Goal: Task Accomplishment & Management: Manage account settings

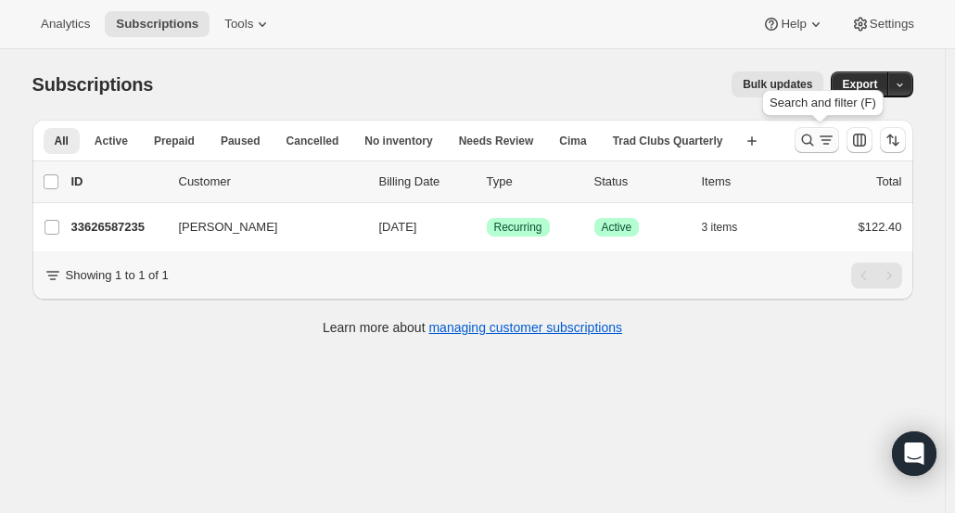
click at [802, 140] on icon "Search and filter results" at bounding box center [807, 140] width 19 height 19
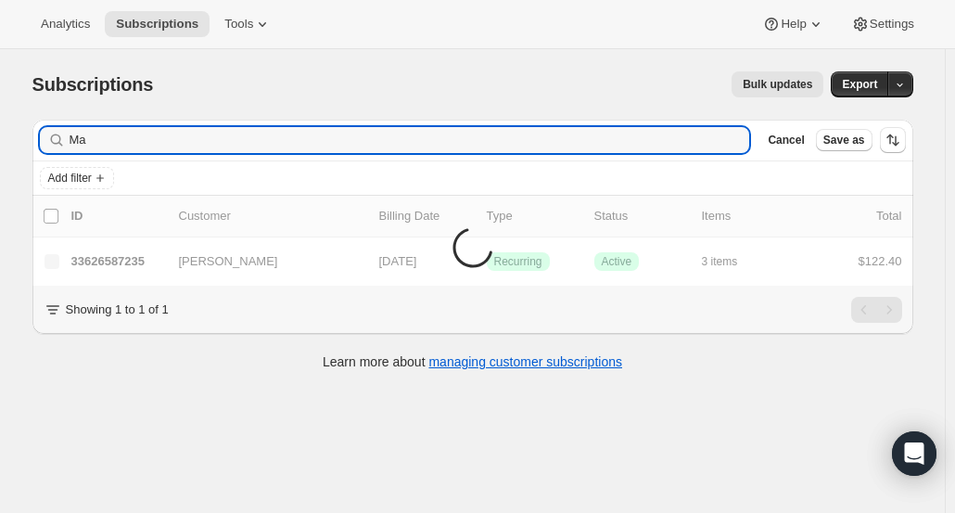
type input "M"
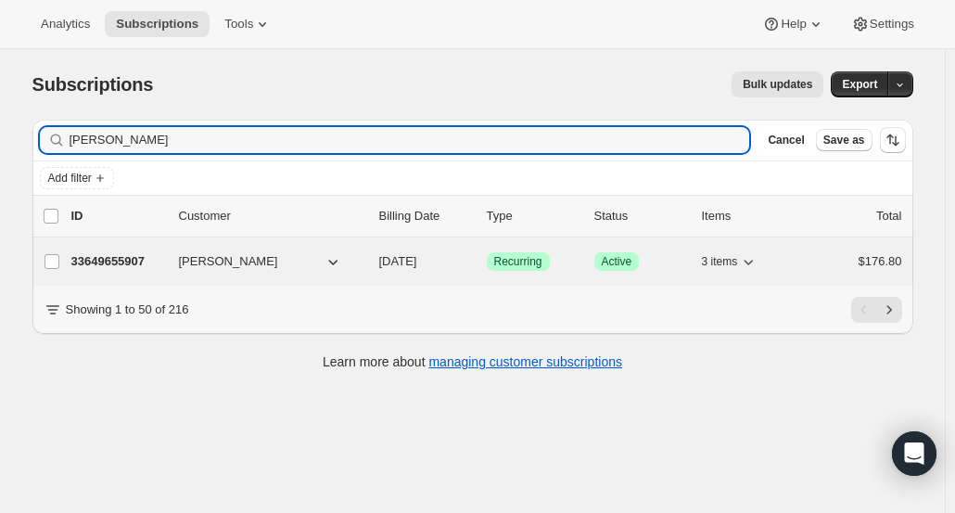
type input "Deena"
click at [129, 263] on p "33649655907" at bounding box center [117, 261] width 93 height 19
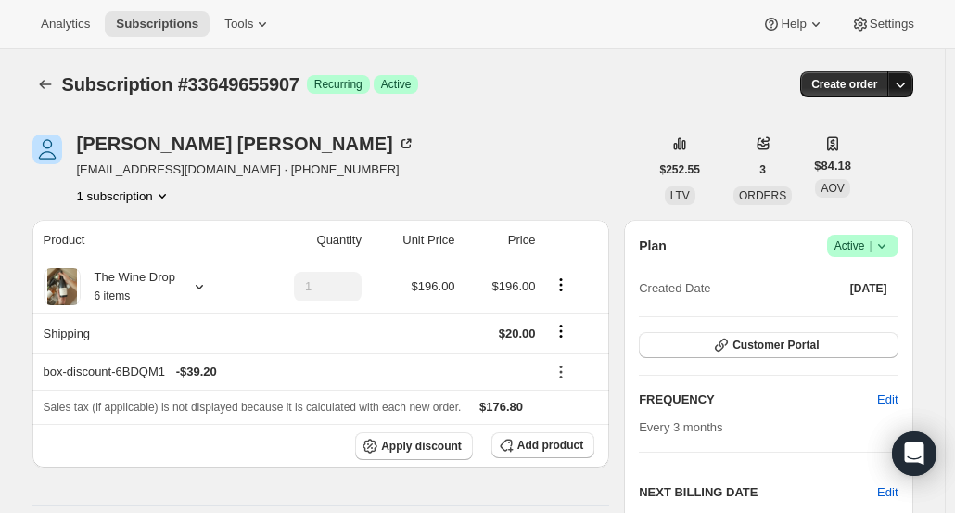
click at [913, 84] on button "button" at bounding box center [900, 84] width 26 height 26
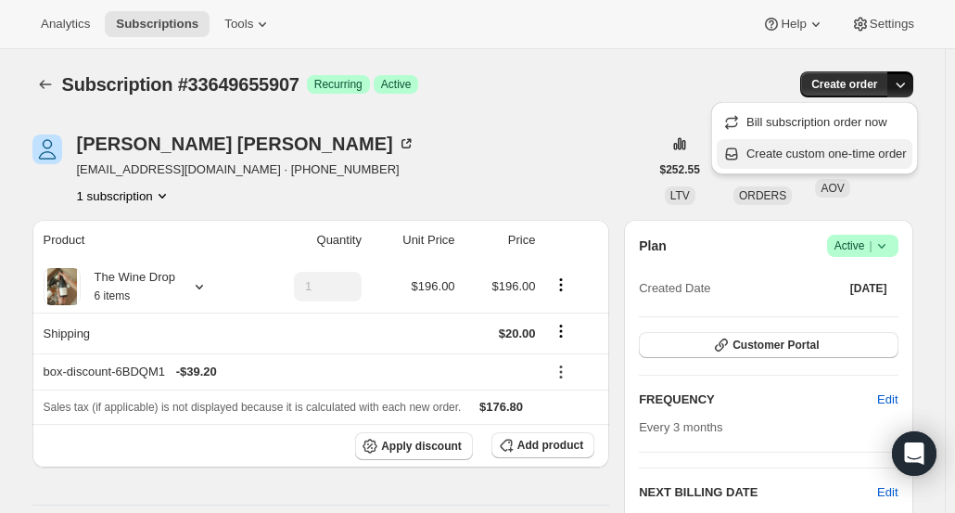
click at [886, 153] on span "Create custom one-time order" at bounding box center [826, 153] width 160 height 14
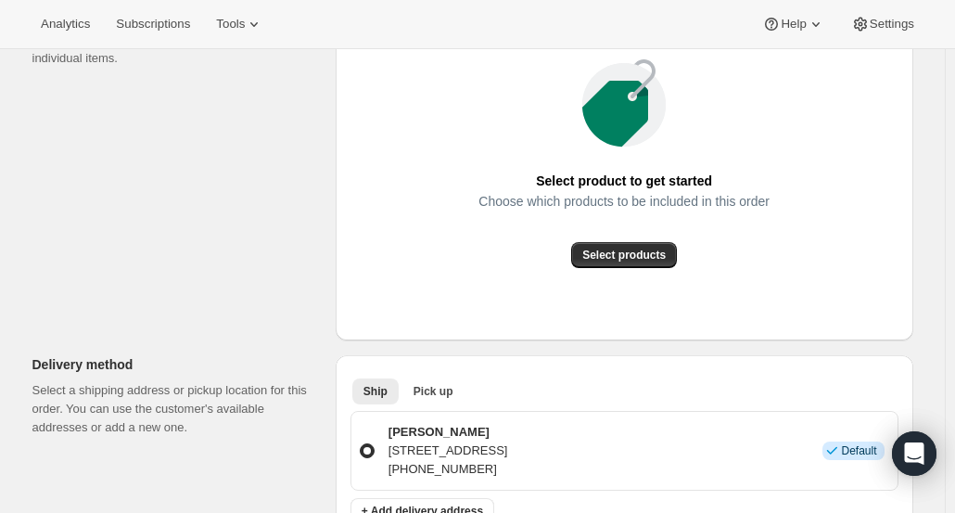
scroll to position [292, 0]
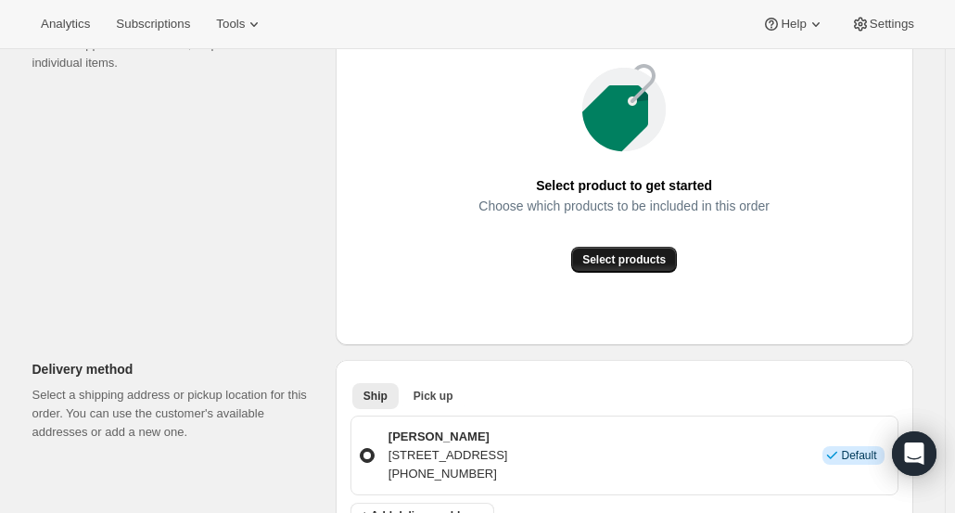
click at [648, 261] on span "Select products" at bounding box center [623, 259] width 83 height 15
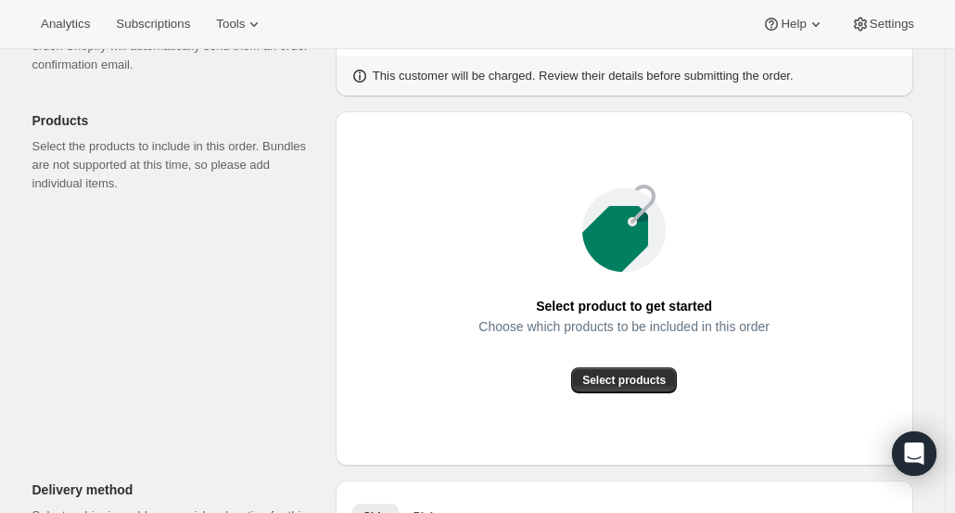
scroll to position [174, 0]
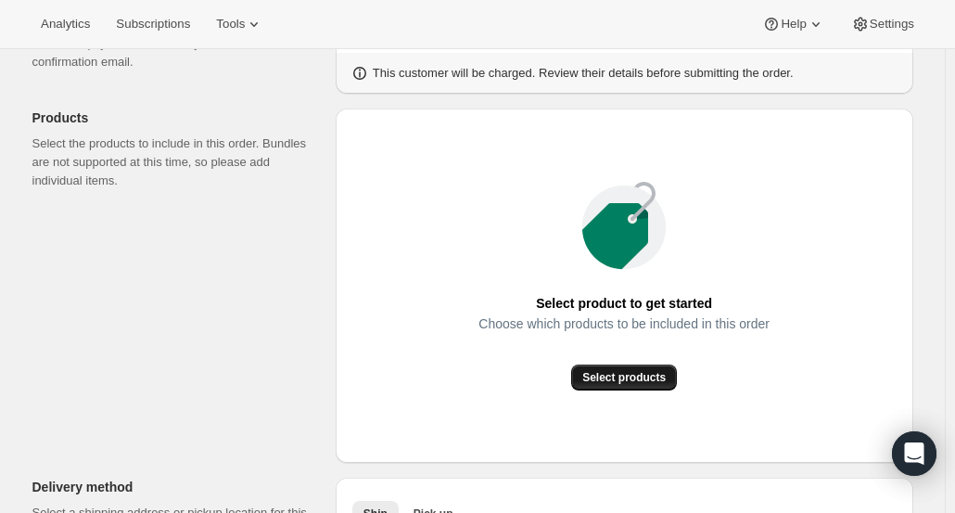
click at [617, 379] on span "Select products" at bounding box center [623, 377] width 83 height 15
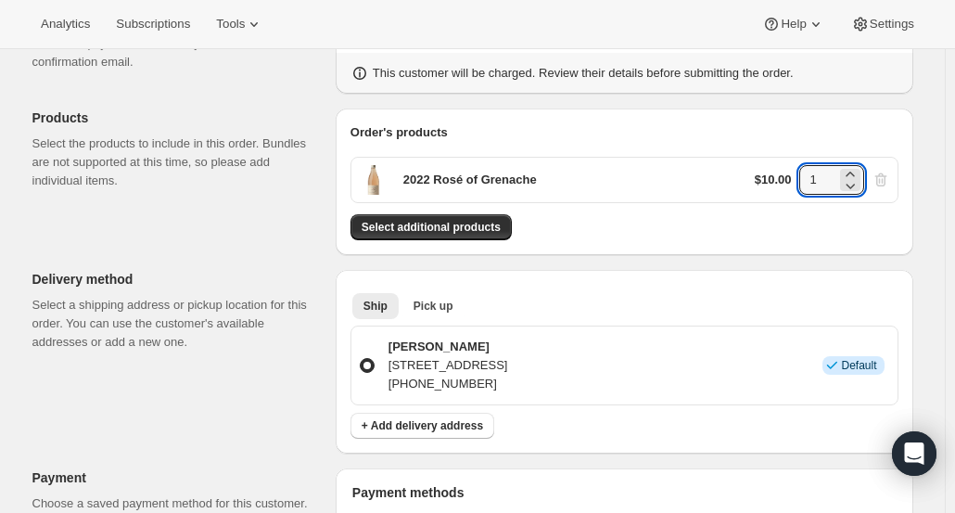
drag, startPoint x: 823, startPoint y: 183, endPoint x: 784, endPoint y: 184, distance: 39.0
click at [784, 184] on div "$10.00 1" at bounding box center [822, 180] width 135 height 30
click at [888, 180] on div "$10.00 1" at bounding box center [822, 180] width 135 height 30
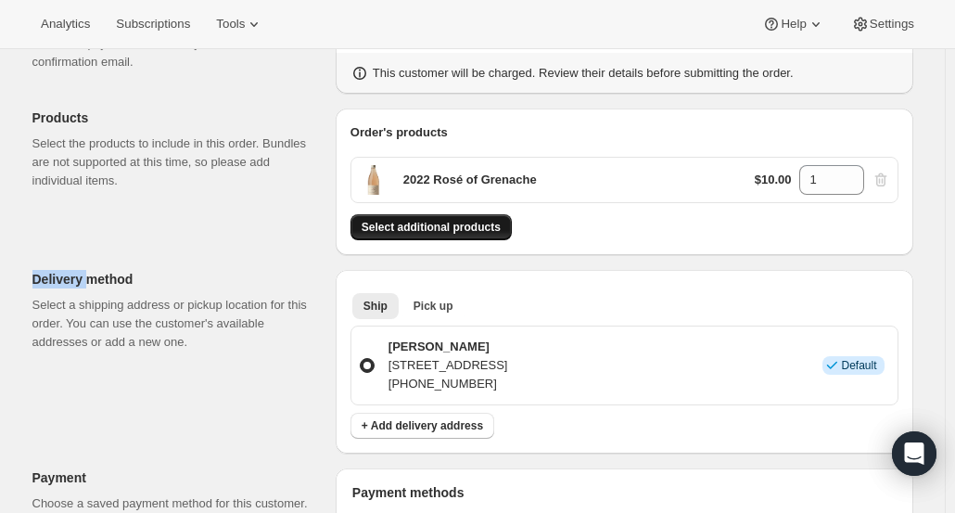
click at [490, 220] on span "Select additional products" at bounding box center [431, 227] width 139 height 15
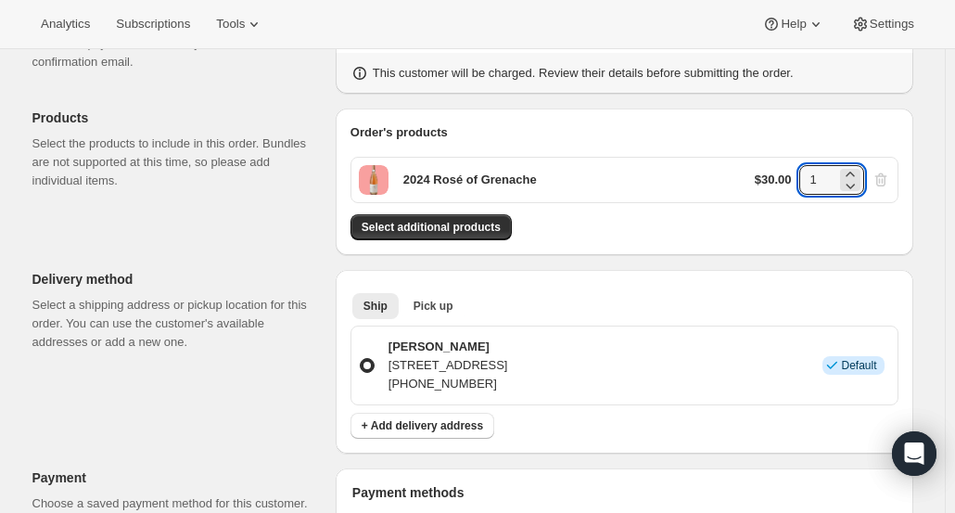
drag, startPoint x: 833, startPoint y: 184, endPoint x: 749, endPoint y: 163, distance: 86.8
click at [749, 163] on div "2024 Rosé of Grenache $30.00 1" at bounding box center [624, 180] width 548 height 46
type input "2"
click at [763, 221] on div "Select additional products" at bounding box center [624, 227] width 548 height 26
click at [453, 223] on span "Select additional products" at bounding box center [431, 227] width 139 height 15
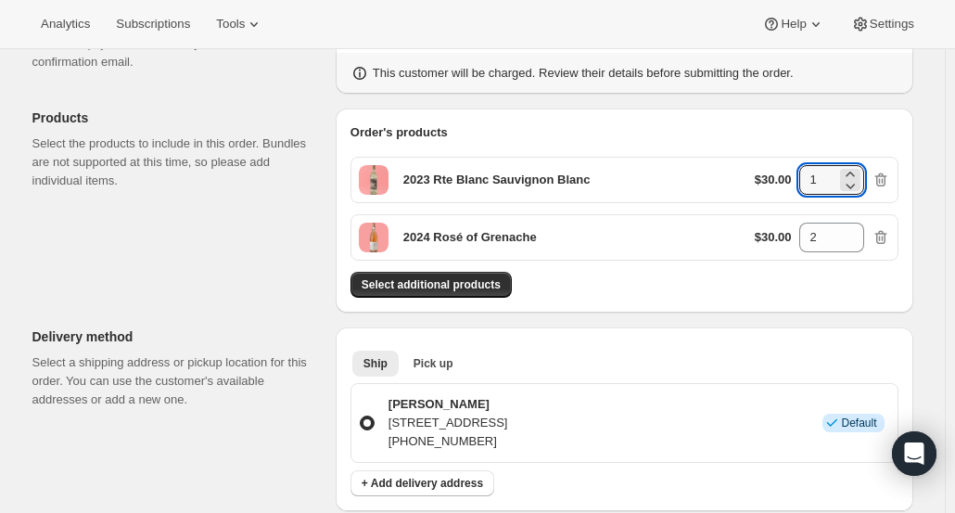
drag, startPoint x: 837, startPoint y: 184, endPoint x: 751, endPoint y: 163, distance: 88.8
click at [751, 163] on div "2023 Rte Blanc Sauvignon Blanc $30.00 1" at bounding box center [624, 180] width 548 height 46
type input "2"
click at [721, 244] on div "2024 Rosé of Grenache $30.00 2" at bounding box center [624, 237] width 548 height 46
click at [489, 277] on span "Select additional products" at bounding box center [431, 284] width 139 height 15
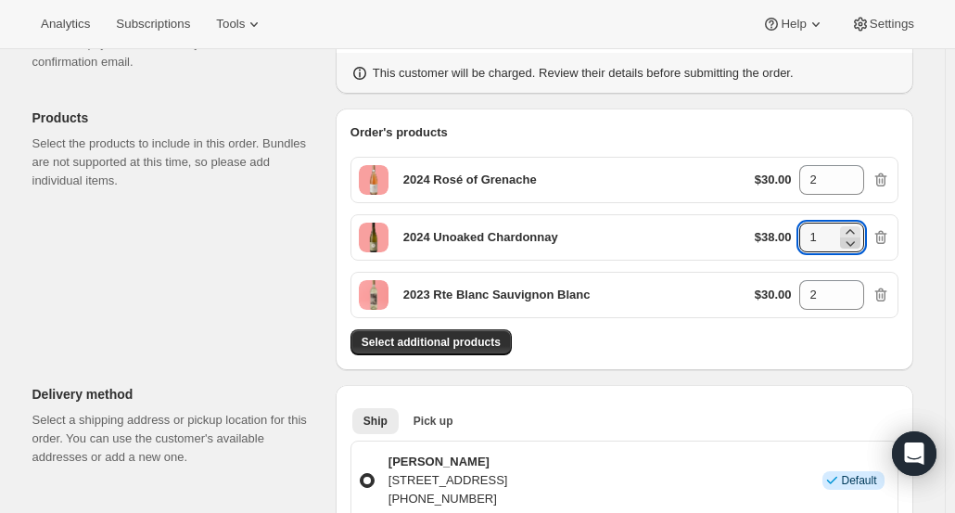
click at [859, 234] on icon at bounding box center [850, 243] width 19 height 19
click at [857, 231] on icon at bounding box center [850, 232] width 19 height 19
type input "2"
click at [909, 325] on div "Order's products 2024 Rosé of Grenache $30.00 2 2024 Unoaked Chardonnay $38.00 …" at bounding box center [625, 238] width 578 height 261
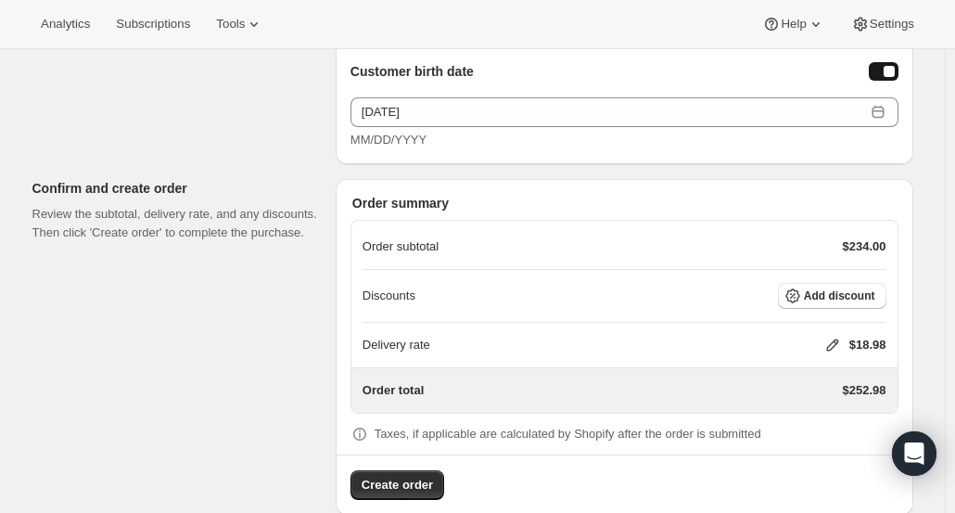
scroll to position [1226, 0]
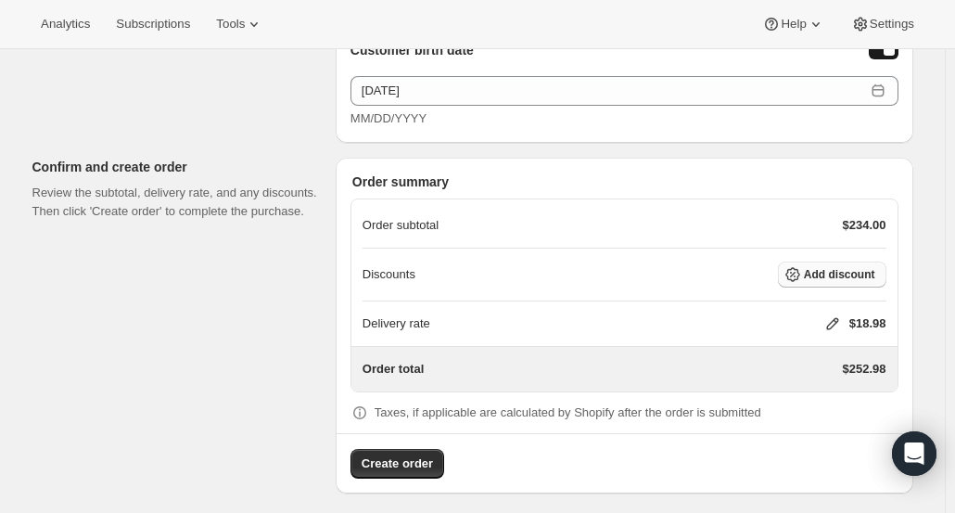
click at [844, 272] on span "Add discount" at bounding box center [839, 274] width 71 height 15
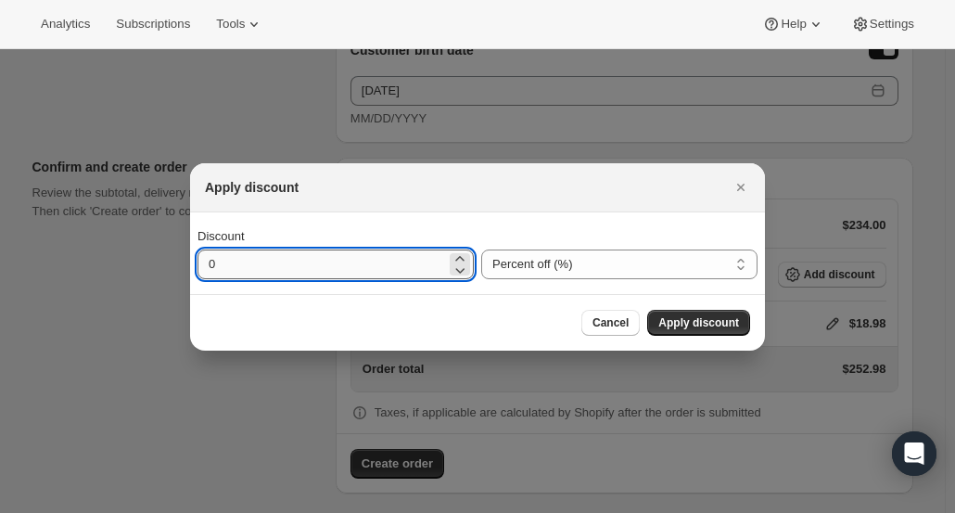
click at [282, 262] on input "0" at bounding box center [321, 264] width 248 height 30
type input "40"
click at [709, 331] on button "Apply discount" at bounding box center [698, 323] width 103 height 26
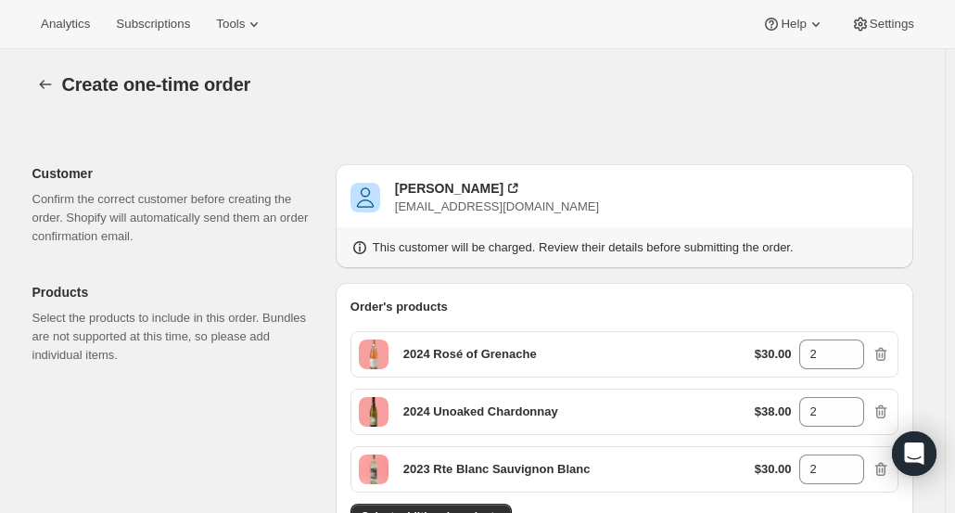
scroll to position [1218, 0]
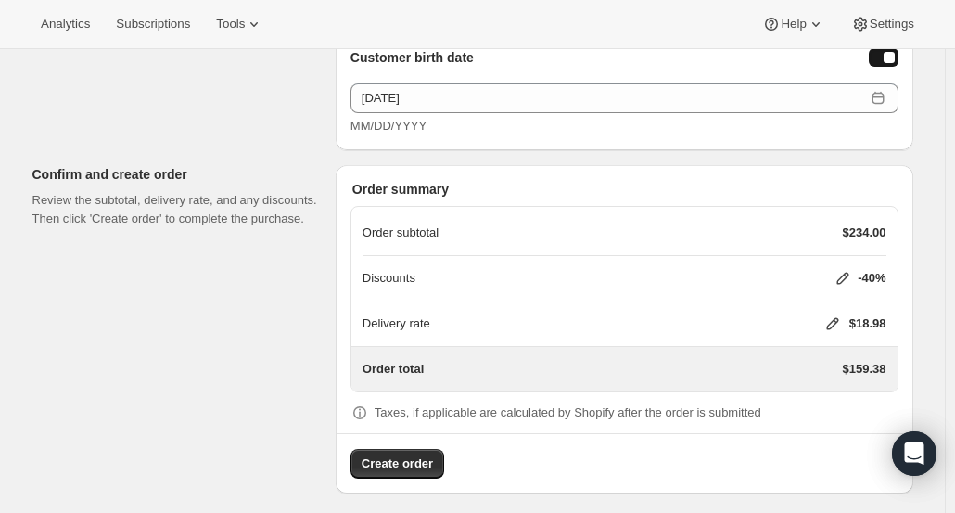
click at [841, 314] on icon at bounding box center [832, 323] width 19 height 19
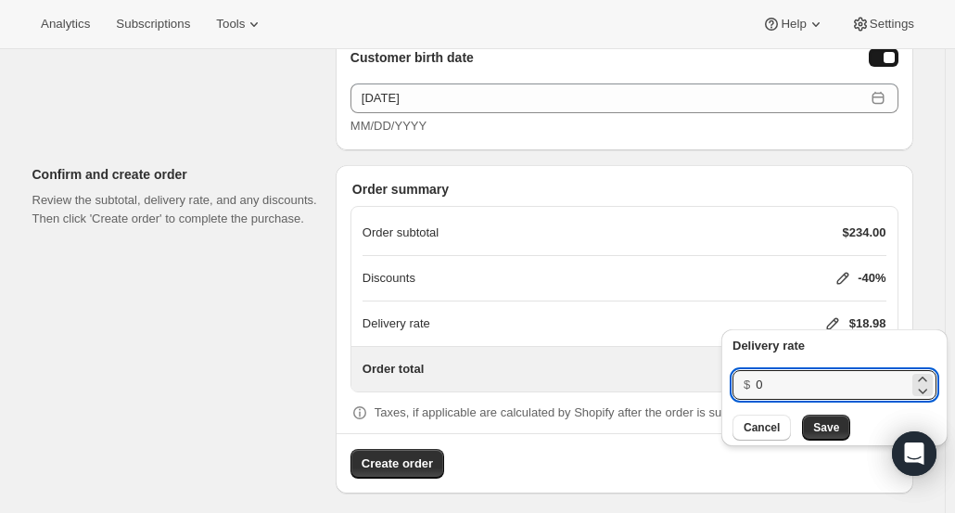
drag, startPoint x: 779, startPoint y: 372, endPoint x: 740, endPoint y: 364, distance: 39.6
click at [740, 364] on div "Delivery rate $ 0 Cancel Save" at bounding box center [834, 389] width 204 height 104
type input "20"
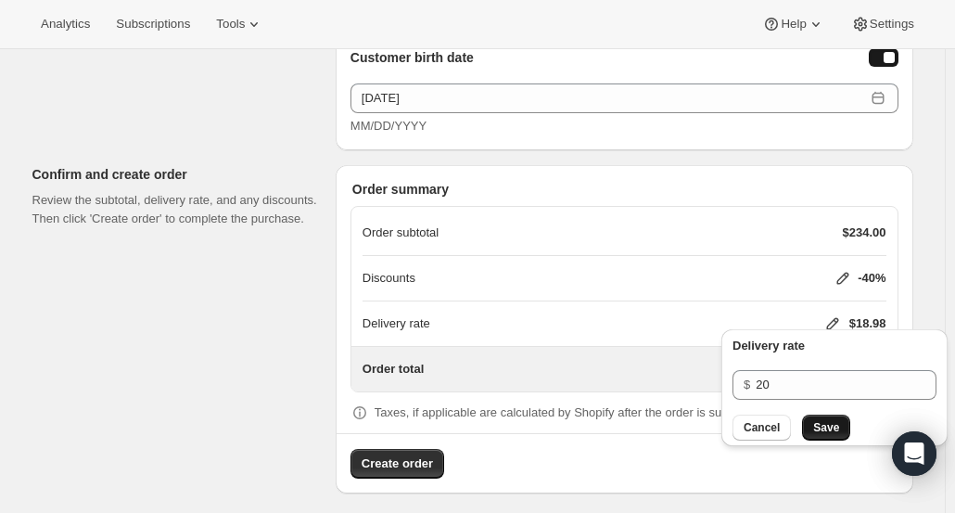
click at [836, 425] on button "Save" at bounding box center [826, 427] width 48 height 26
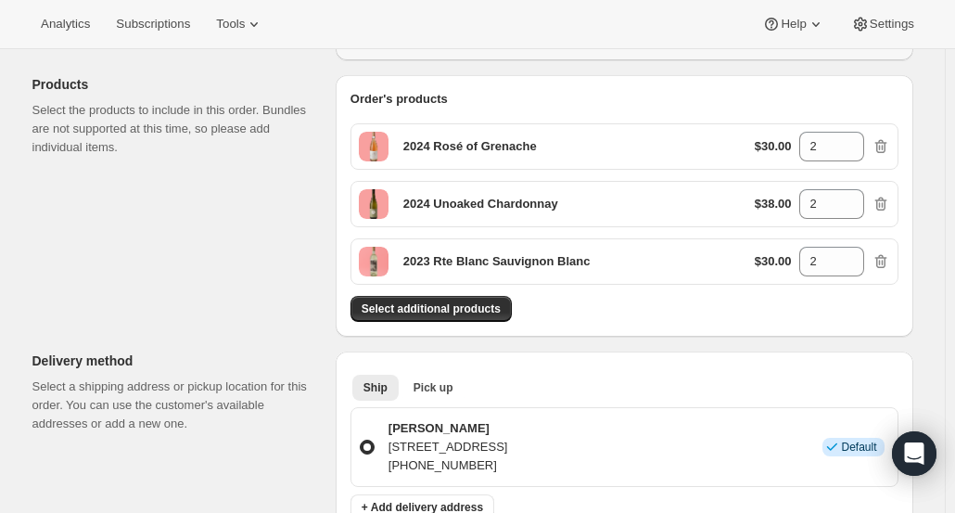
scroll to position [210, 0]
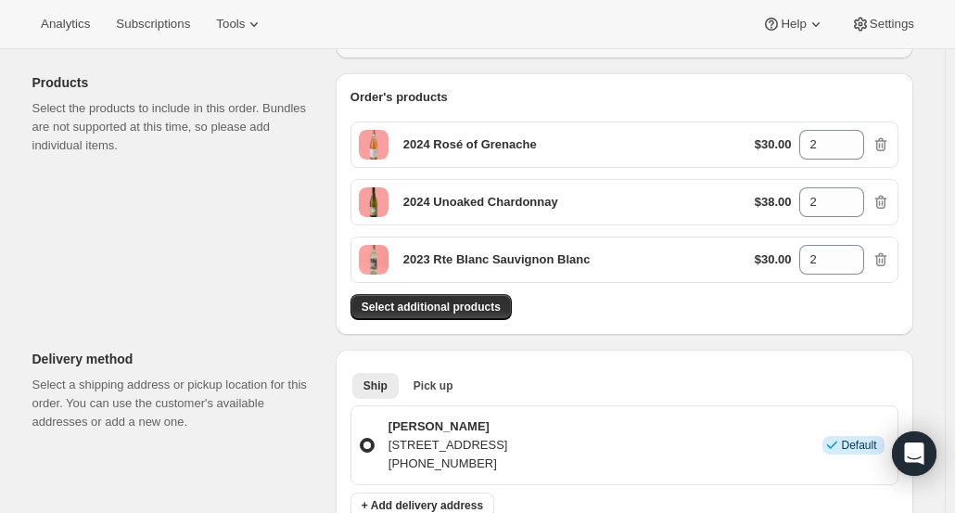
click at [687, 299] on div "Select additional products" at bounding box center [624, 307] width 548 height 26
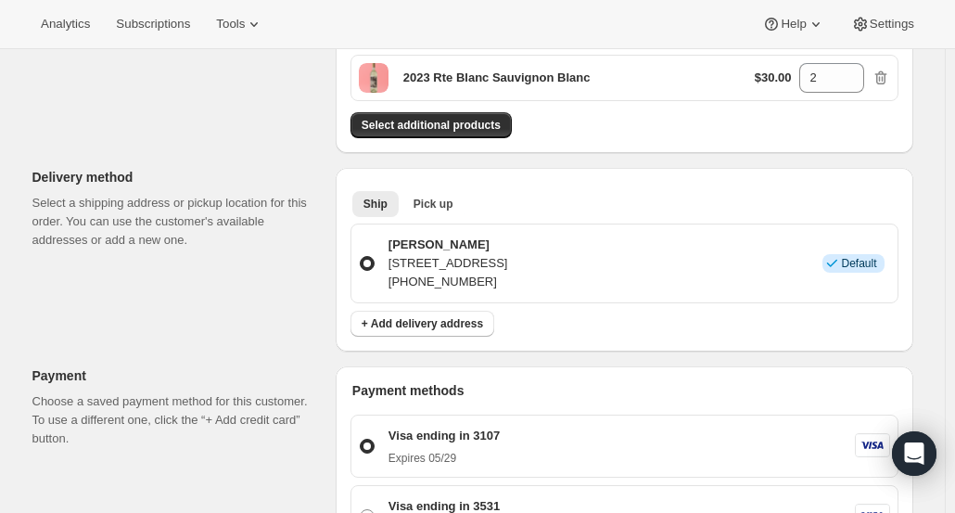
scroll to position [376, 0]
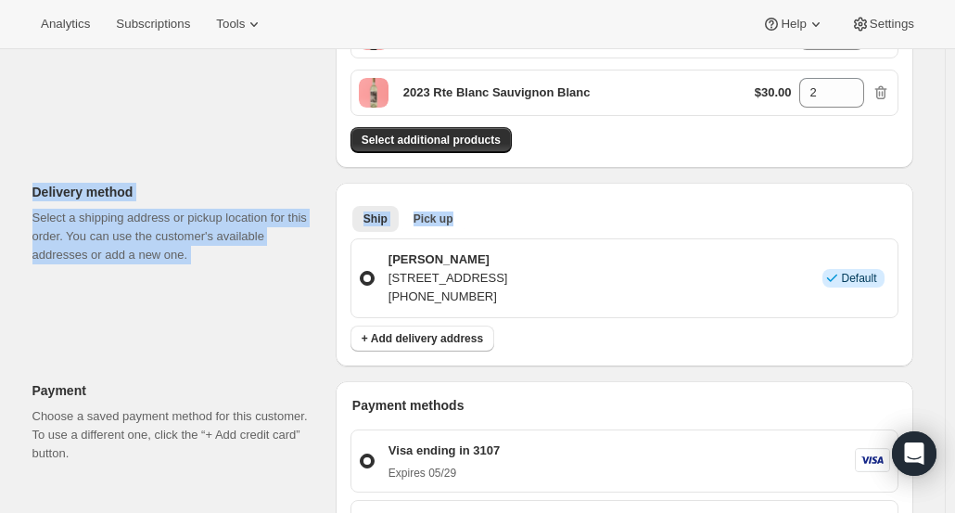
drag, startPoint x: 954, startPoint y: 210, endPoint x: 961, endPoint y: 134, distance: 76.3
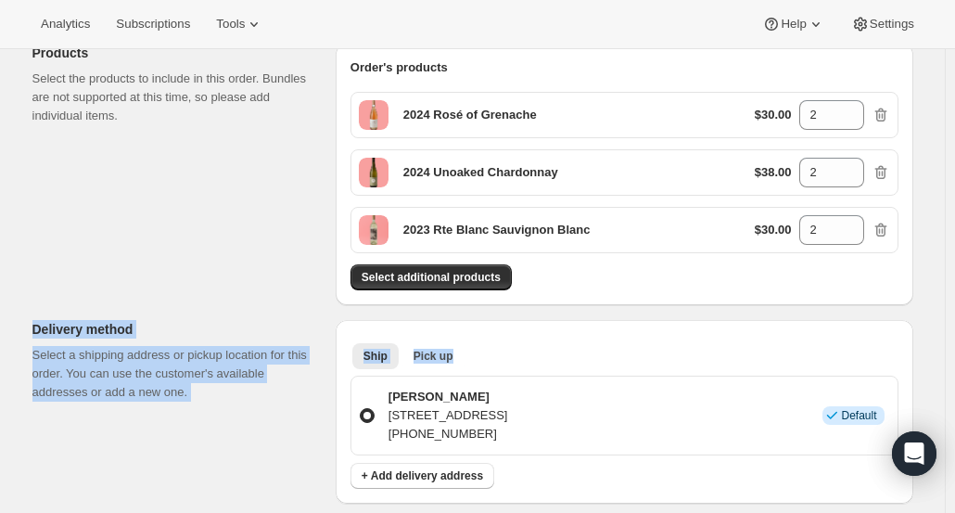
scroll to position [242, 0]
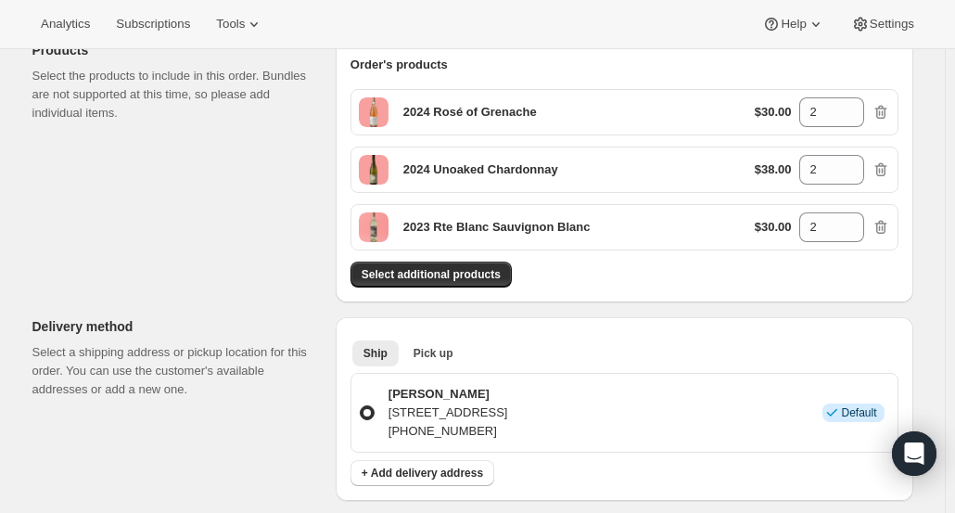
click at [836, 288] on div "Order's products 2024 Rosé of Grenache $30.00 2 2024 Unoaked Chardonnay $38.00 …" at bounding box center [625, 171] width 578 height 261
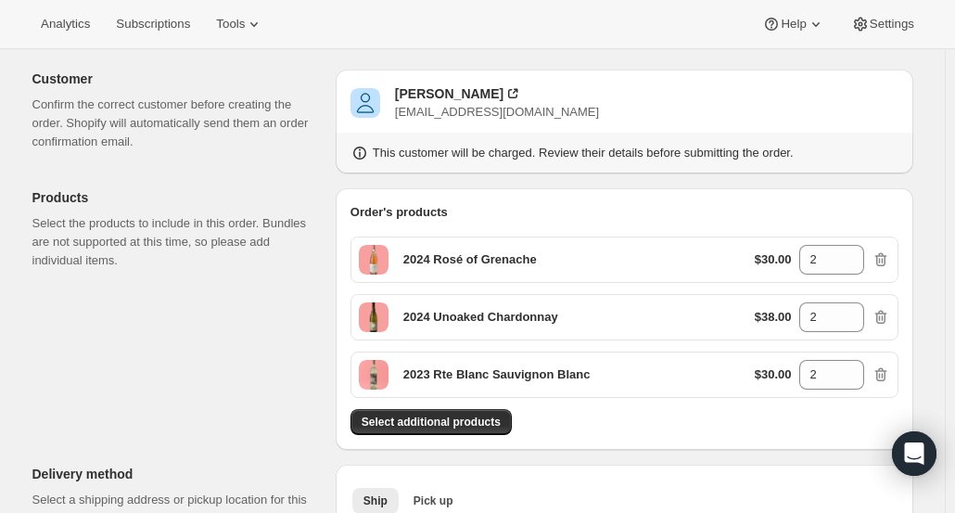
scroll to position [221, 0]
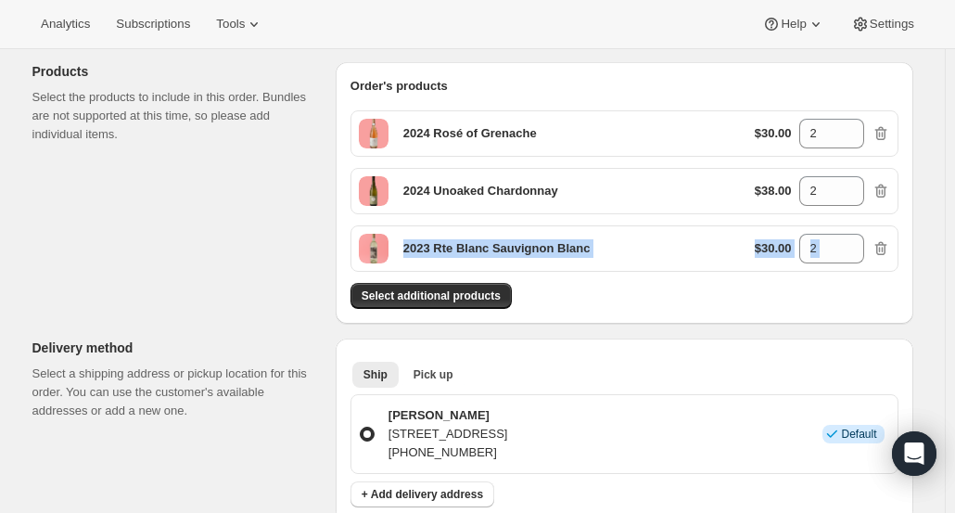
drag, startPoint x: 954, startPoint y: 159, endPoint x: 953, endPoint y: 243, distance: 84.4
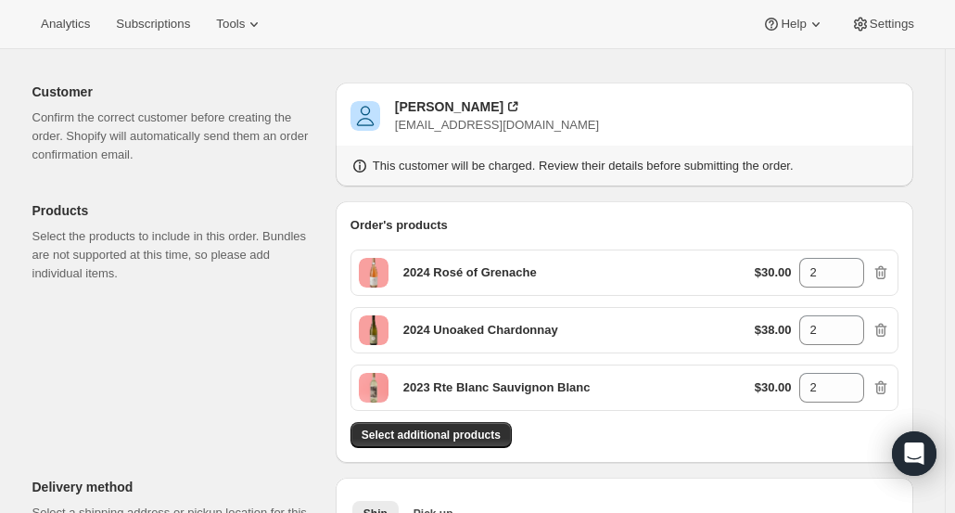
scroll to position [0, 0]
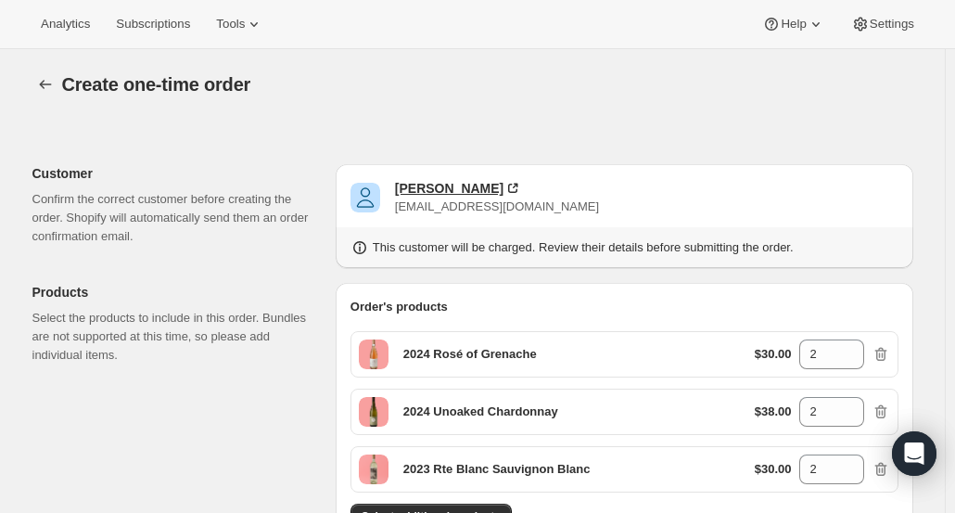
click at [464, 190] on div "Deena Sellens" at bounding box center [449, 188] width 108 height 19
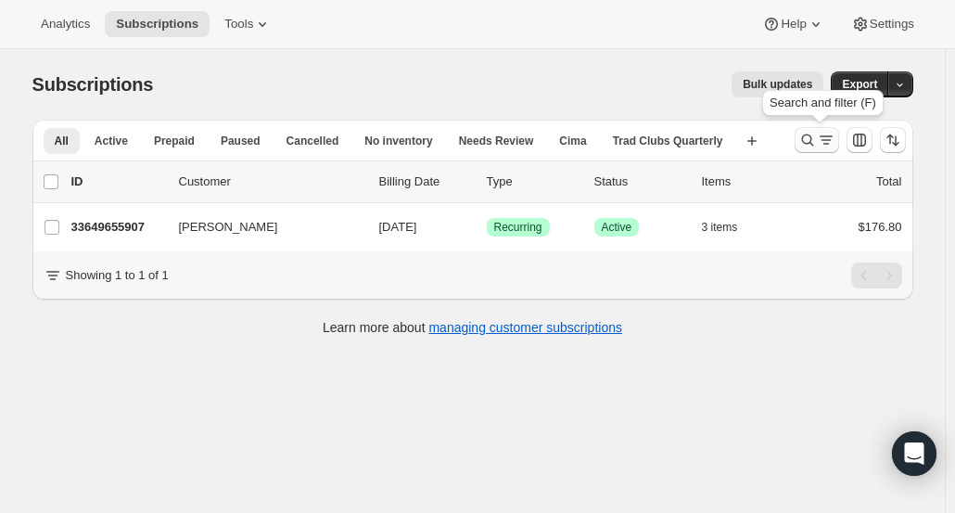
click at [812, 143] on icon "Search and filter results" at bounding box center [807, 140] width 19 height 19
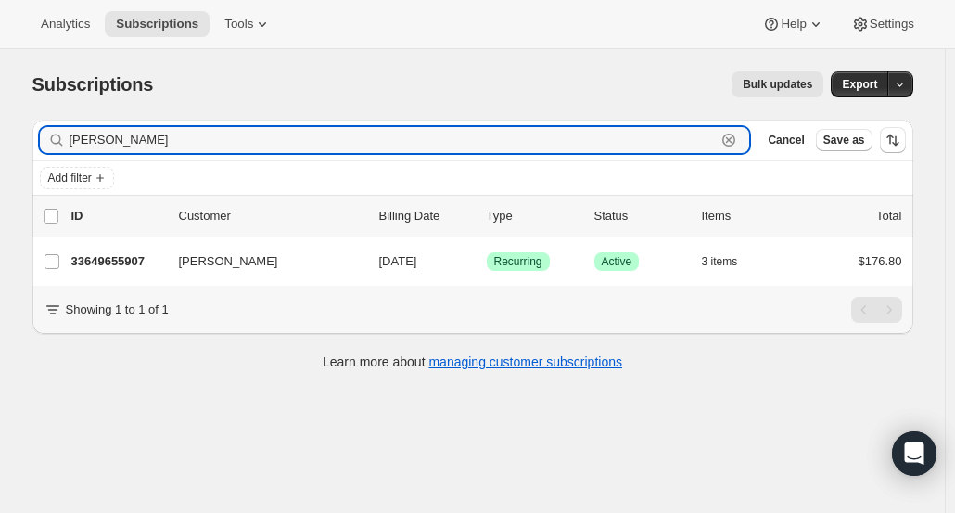
click at [735, 142] on icon "button" at bounding box center [728, 140] width 13 height 13
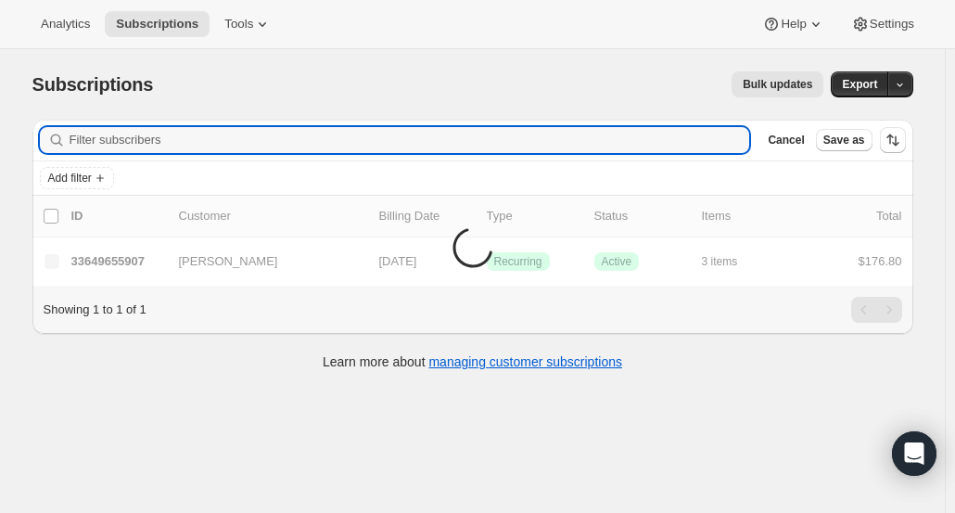
paste input "Paul Marshal"
type input "Paul Marshal"
click at [735, 142] on icon "button" at bounding box center [728, 140] width 13 height 13
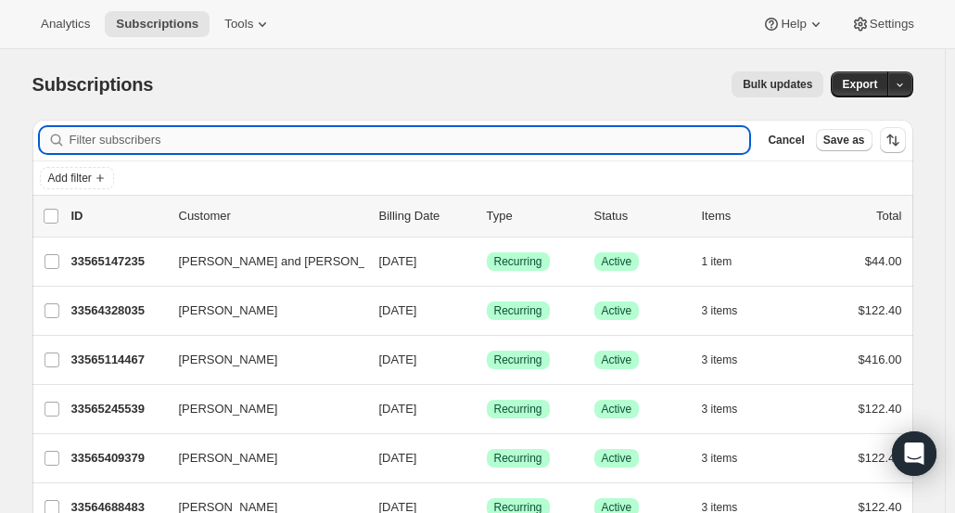
click at [169, 144] on input "Filter subscribers" at bounding box center [410, 140] width 681 height 26
paste input "Paul Marshal"
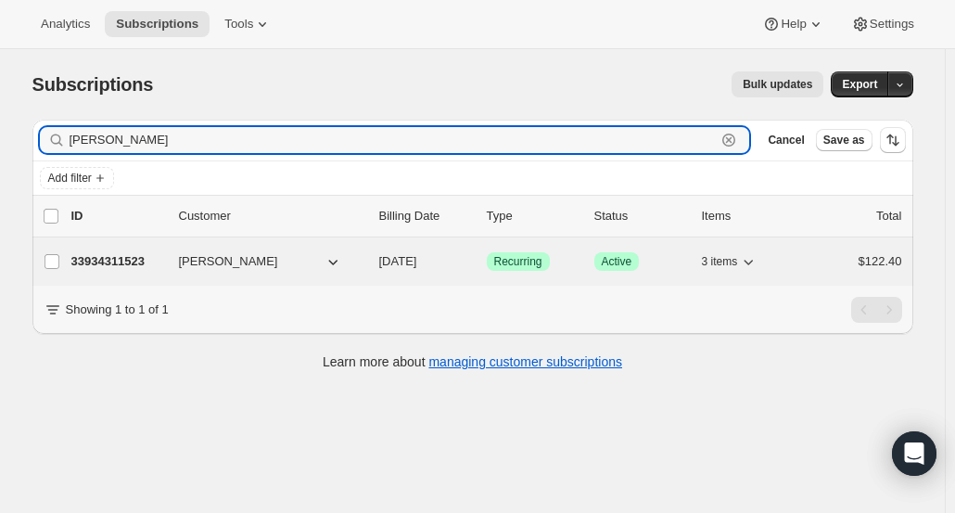
type input "Paul Marshal"
click at [134, 261] on p "33934311523" at bounding box center [117, 261] width 93 height 19
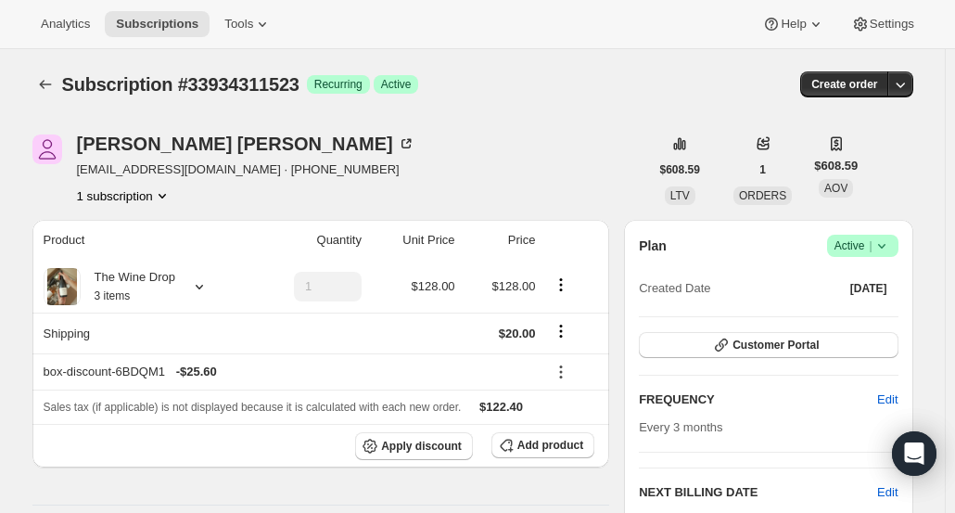
scroll to position [884, 0]
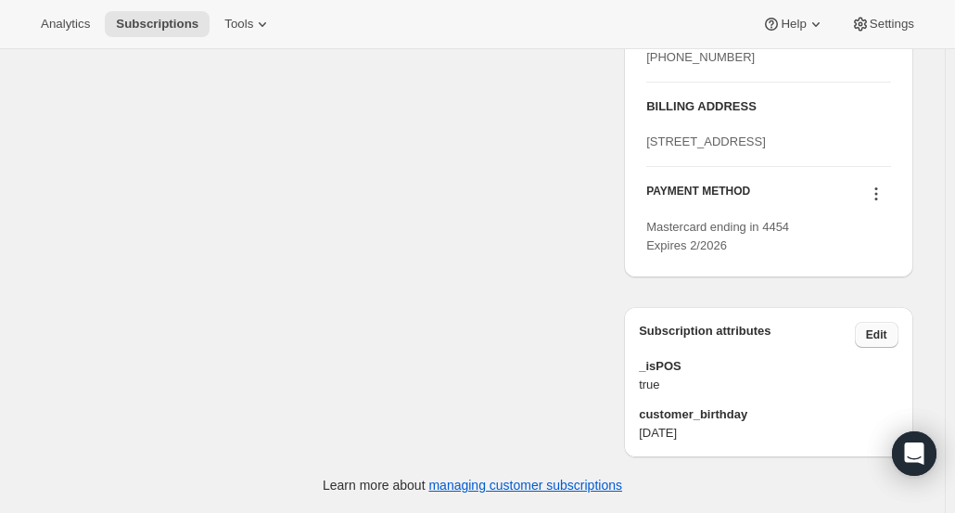
click at [897, 333] on button "Edit" at bounding box center [877, 335] width 44 height 26
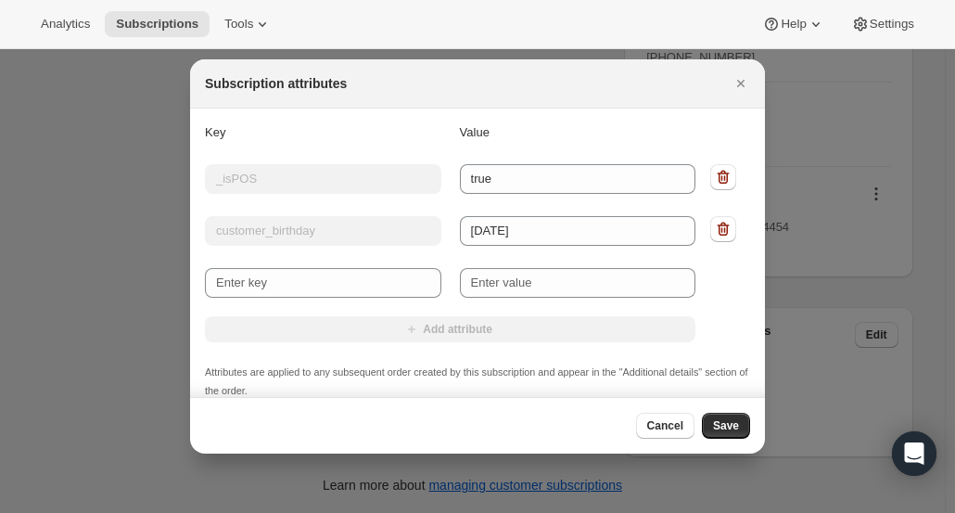
click at [438, 331] on div "Add attribute" at bounding box center [450, 330] width 490 height 28
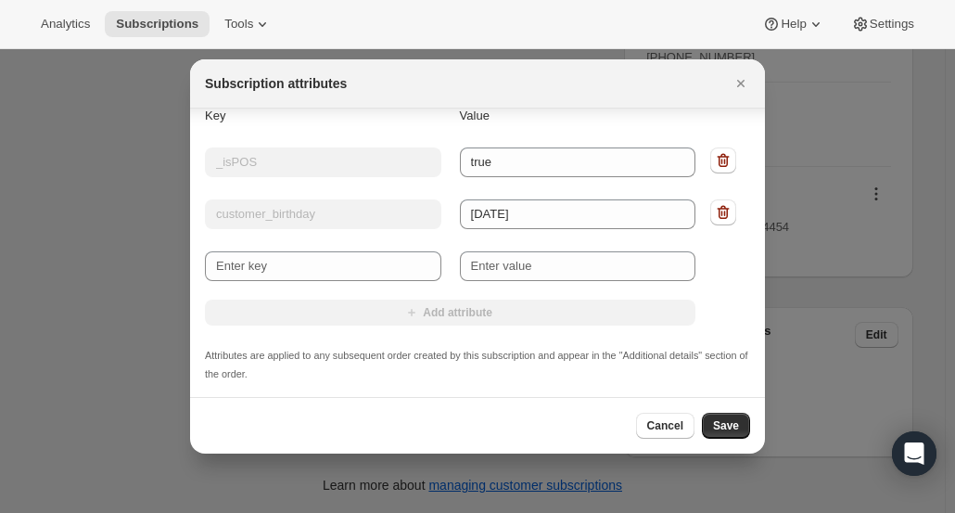
click at [404, 131] on div "Key Value Key _isPOS Value true Key customer_birthday Value 1963-11-06 New key …" at bounding box center [477, 245] width 545 height 276
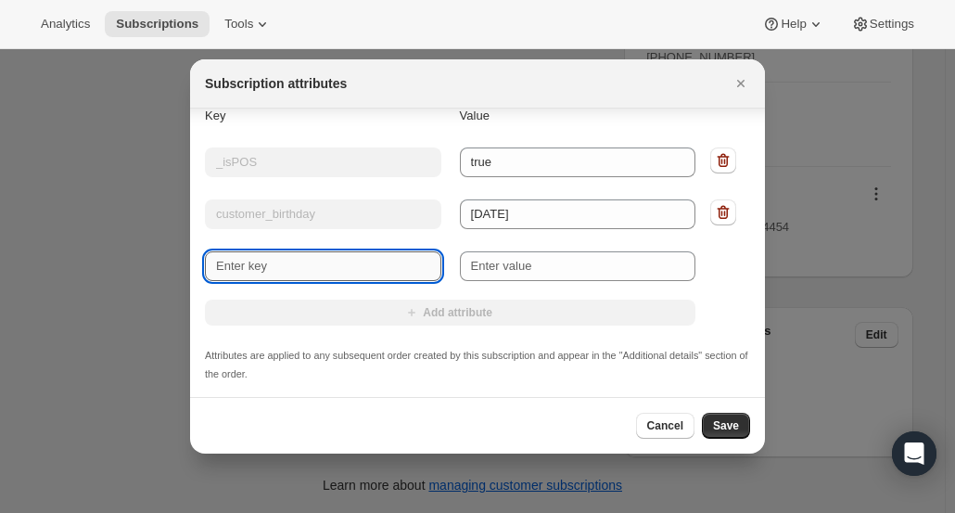
click at [365, 279] on input "New key" at bounding box center [323, 266] width 236 height 30
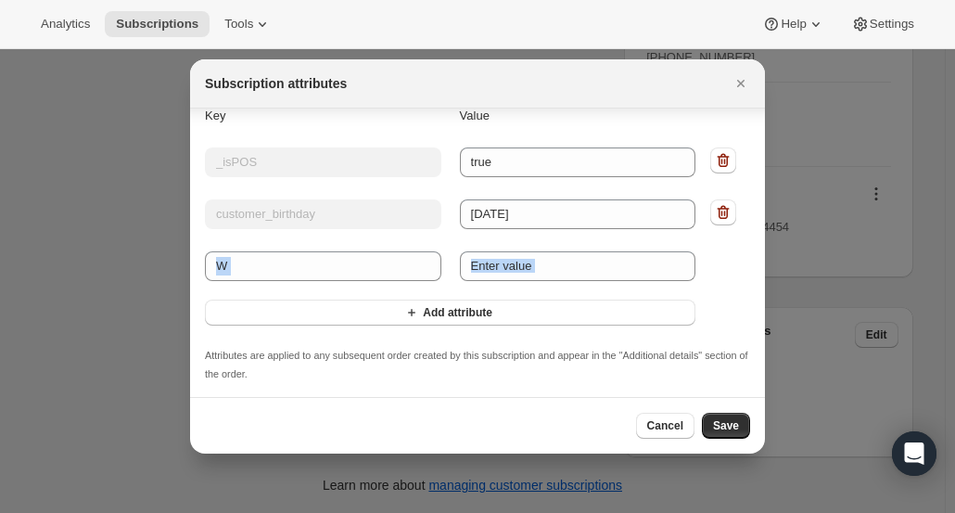
click at [366, 288] on div "Key Value Key _isPOS Value true Key customer_birthday Value 1963-11-06 New key …" at bounding box center [477, 245] width 545 height 276
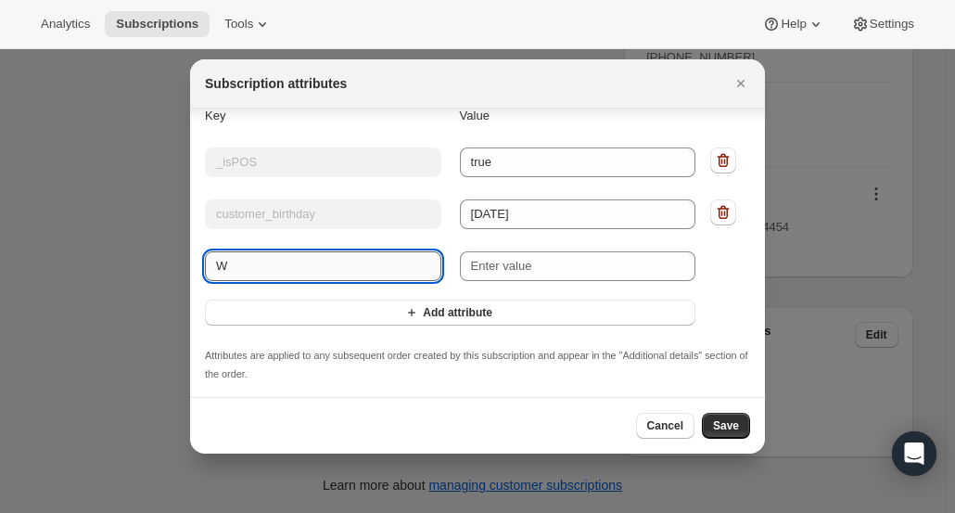
click at [315, 264] on input "W" at bounding box center [323, 266] width 236 height 30
click at [315, 264] on input "Win" at bounding box center [323, 266] width 236 height 30
type input "Wine Club"
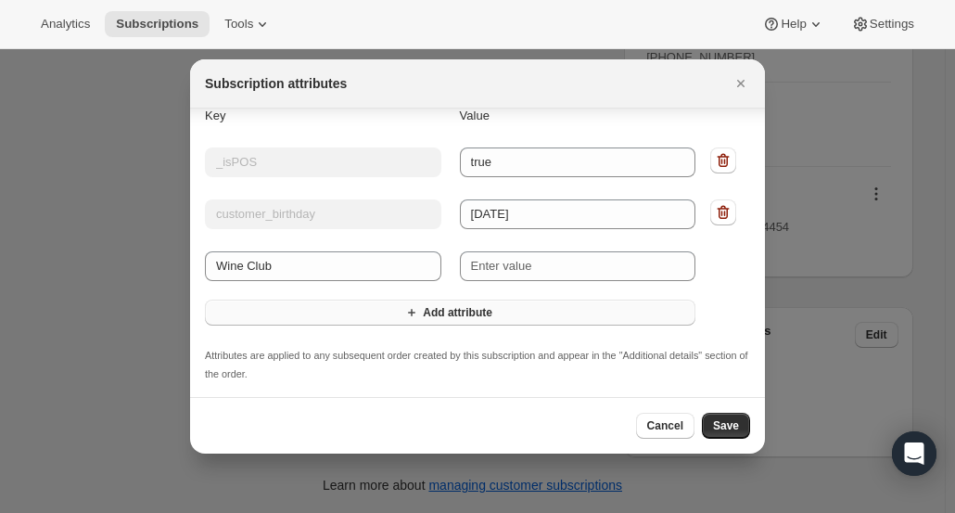
click at [371, 311] on button "Add attribute" at bounding box center [450, 312] width 490 height 26
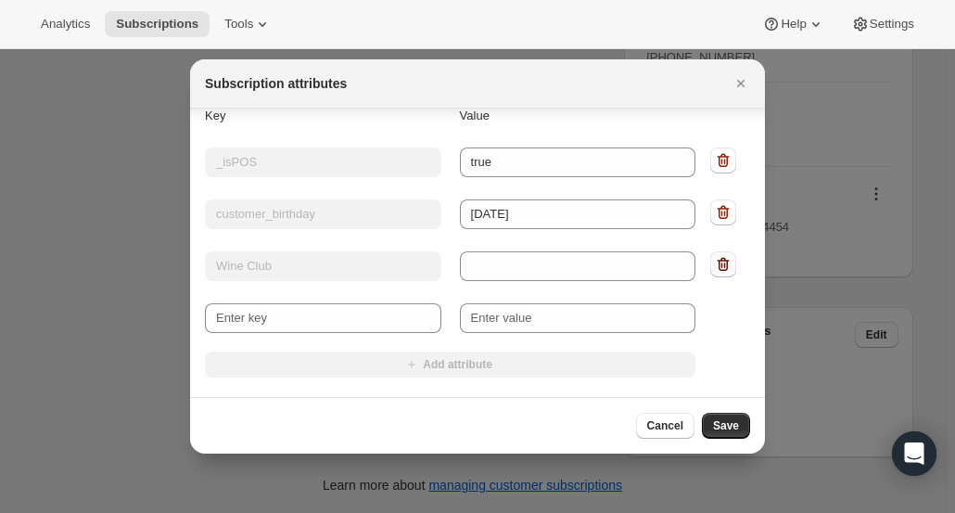
click at [715, 268] on icon ":r1lh:" at bounding box center [723, 264] width 19 height 19
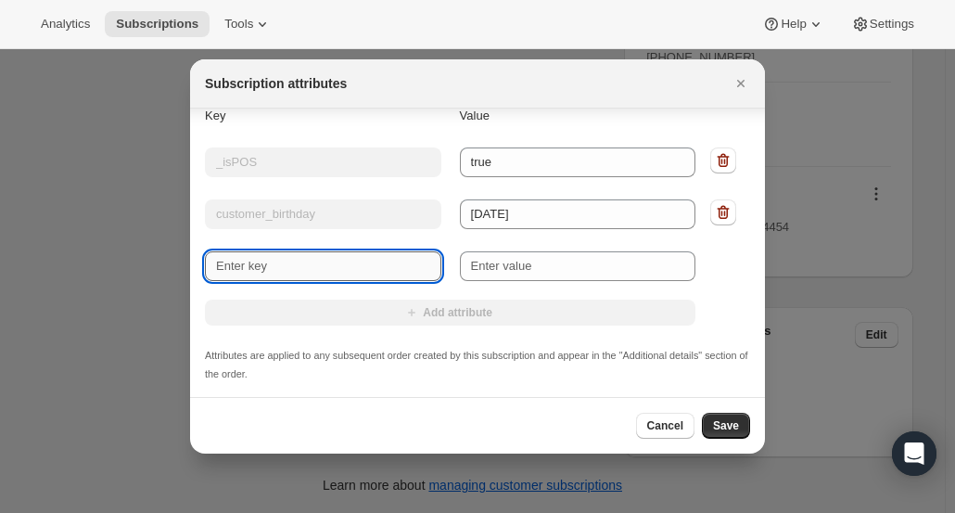
click at [365, 273] on input "New key" at bounding box center [323, 266] width 236 height 30
type input "W"
type input "Sales Associate"
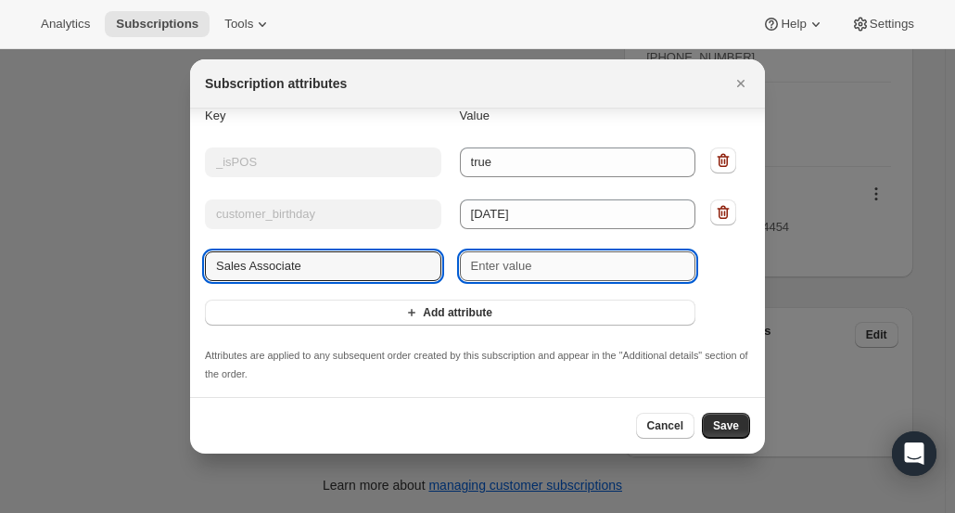
click at [571, 267] on input "New value" at bounding box center [578, 266] width 236 height 30
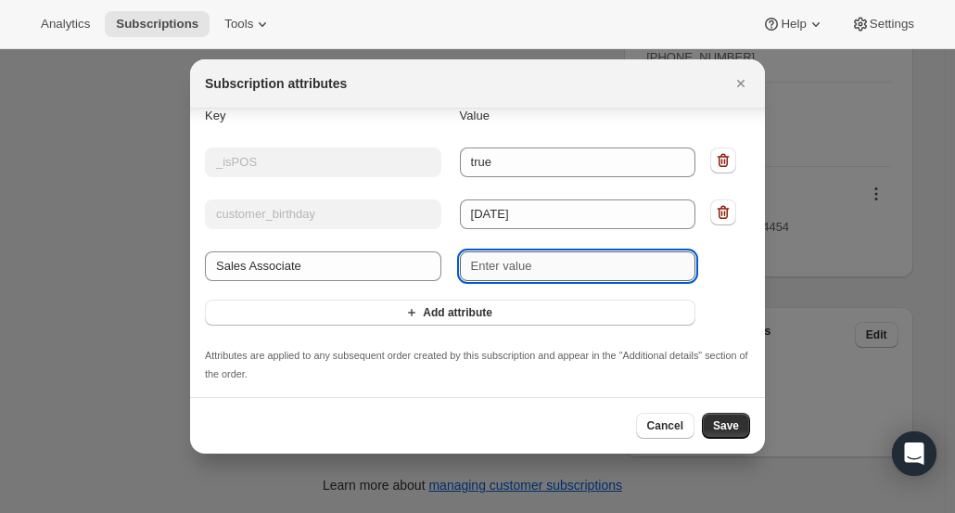
click at [484, 266] on input "New value" at bounding box center [578, 266] width 236 height 30
type input "Maya"
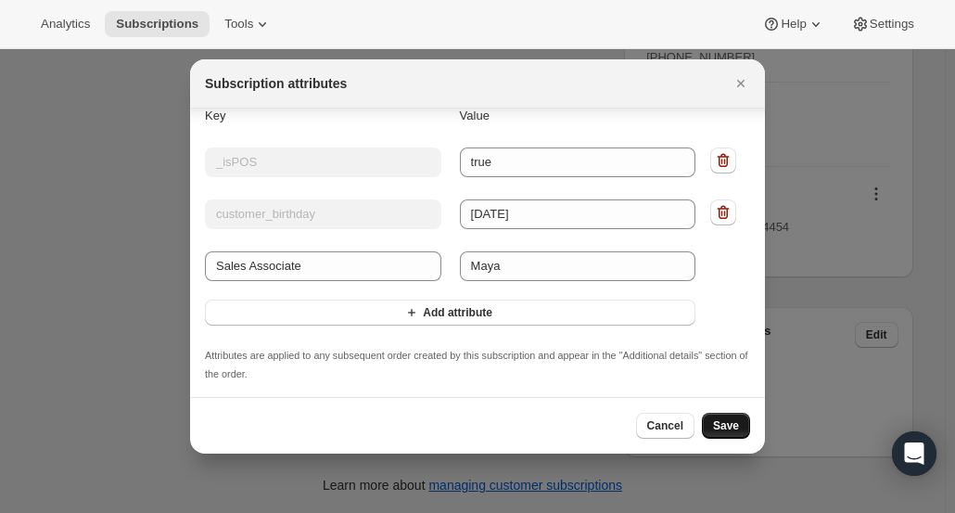
click at [734, 421] on span "Save" at bounding box center [726, 425] width 26 height 15
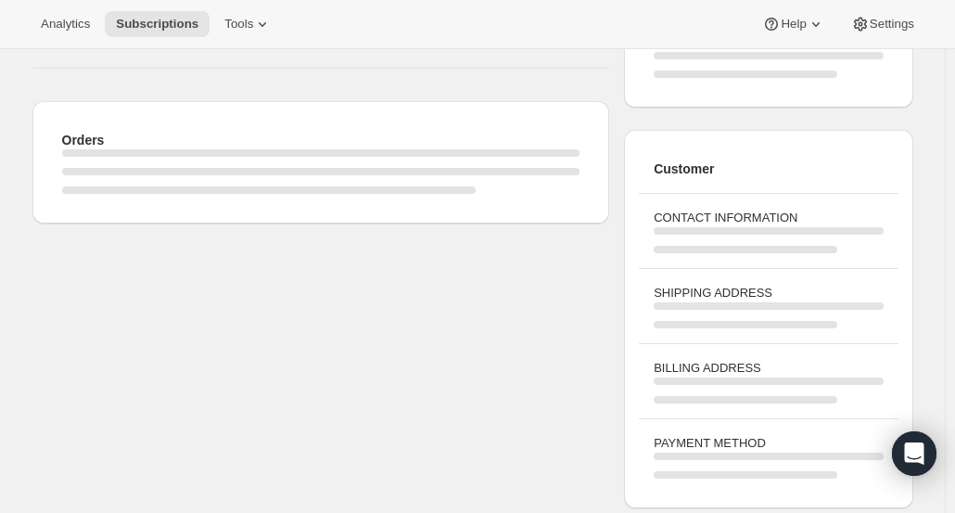
scroll to position [871, 0]
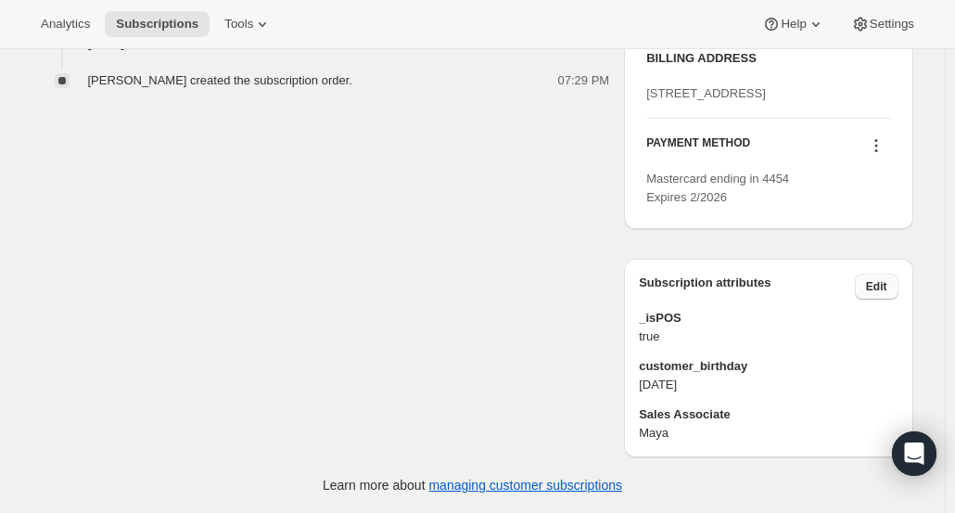
click at [884, 291] on span "Edit" at bounding box center [876, 286] width 21 height 15
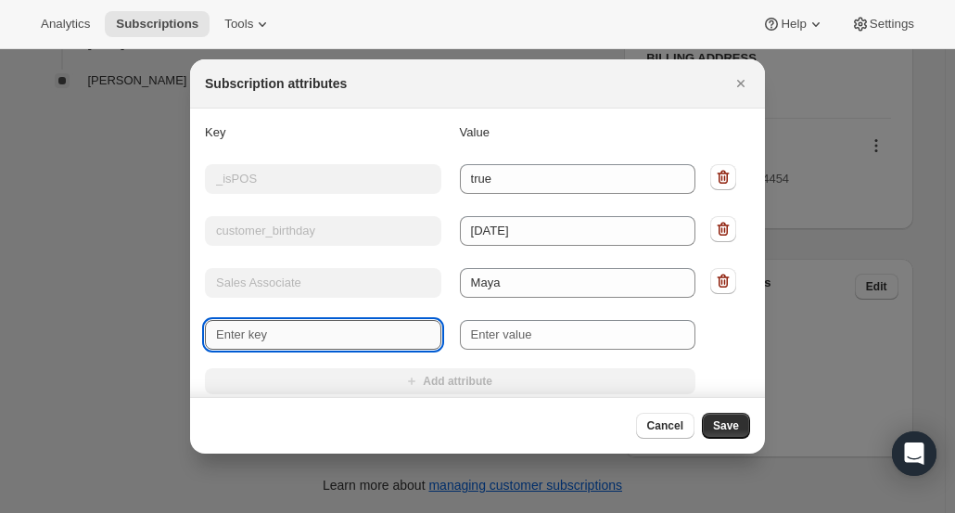
click at [323, 342] on input "New key" at bounding box center [323, 335] width 236 height 30
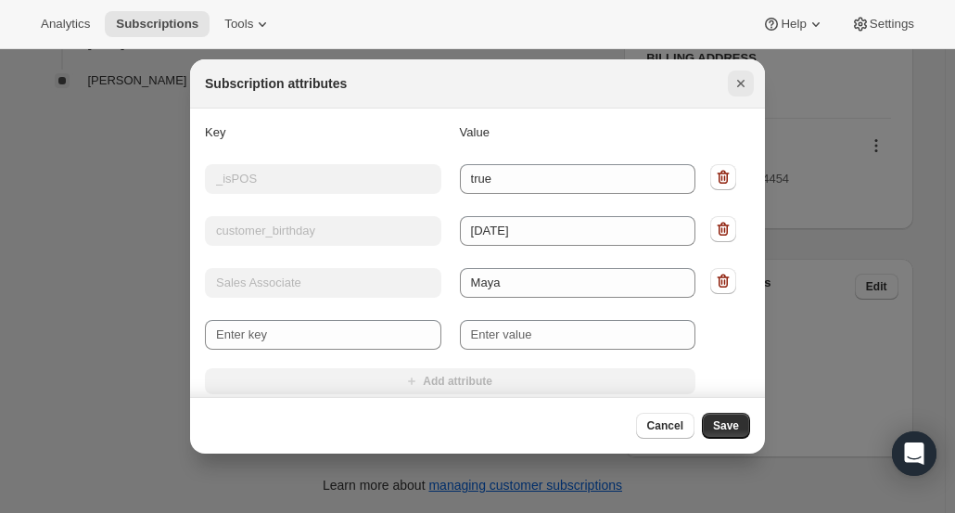
click at [737, 86] on icon "Close" at bounding box center [740, 83] width 7 height 7
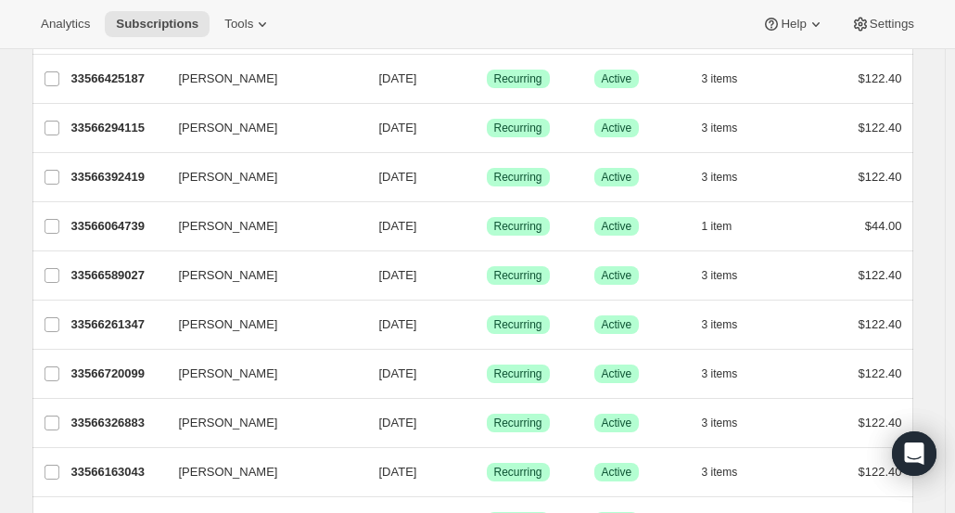
scroll to position [2247, 0]
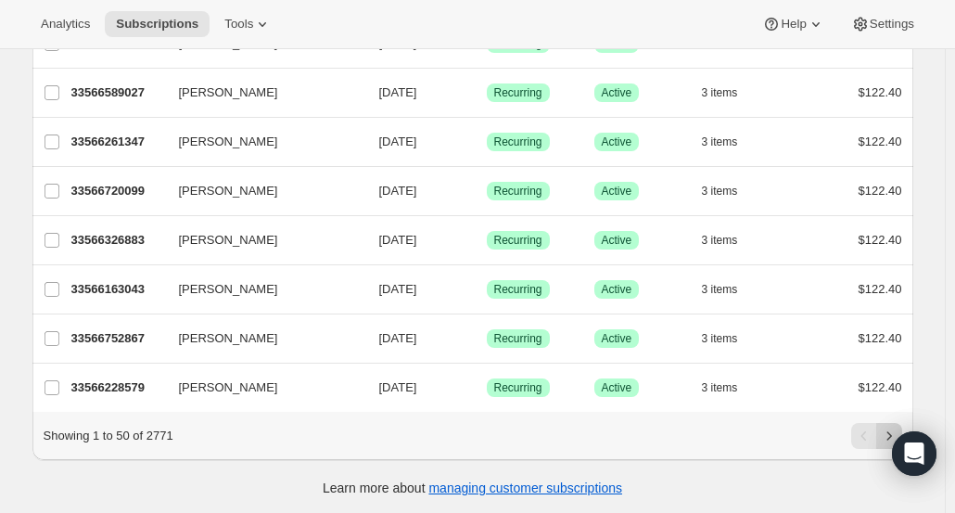
click at [892, 429] on icon "Next" at bounding box center [889, 435] width 19 height 19
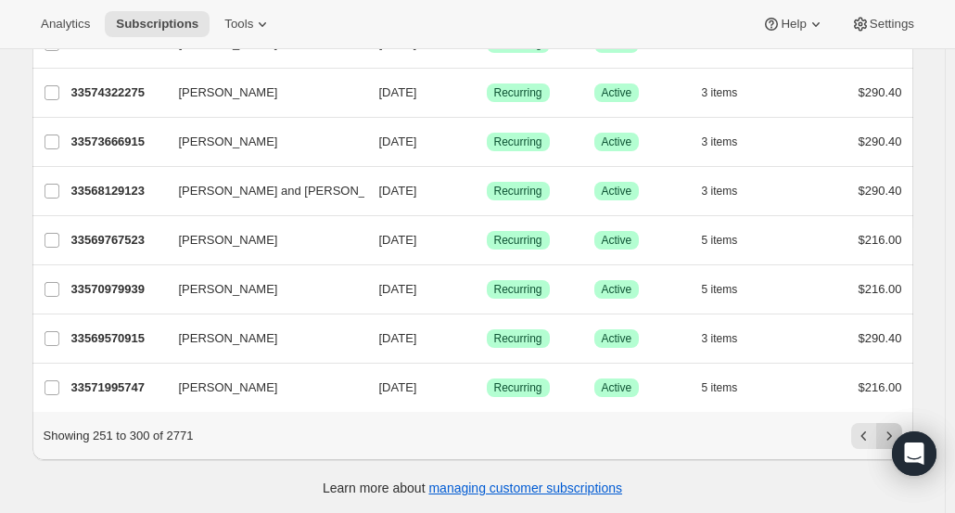
click at [892, 429] on icon "Next" at bounding box center [889, 435] width 19 height 19
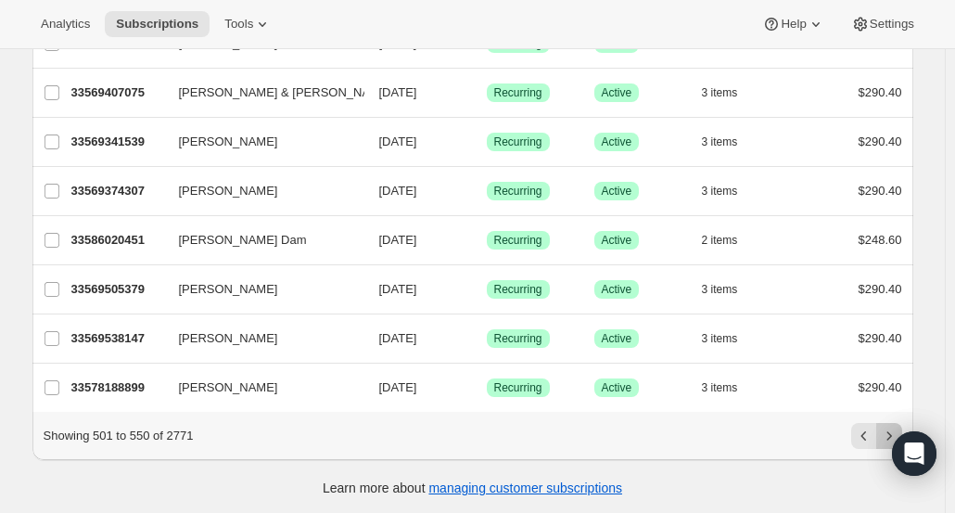
click at [892, 429] on icon "Next" at bounding box center [889, 435] width 19 height 19
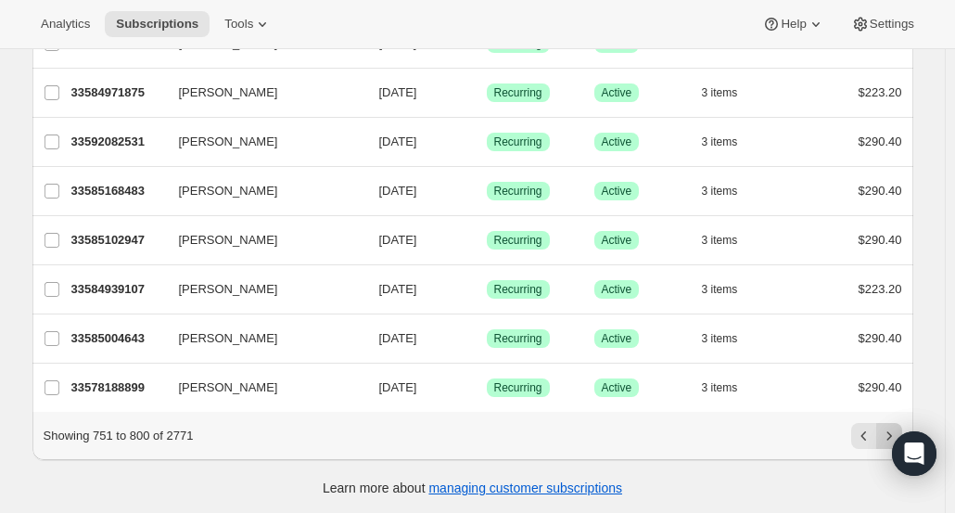
click at [892, 429] on icon "Next" at bounding box center [889, 435] width 19 height 19
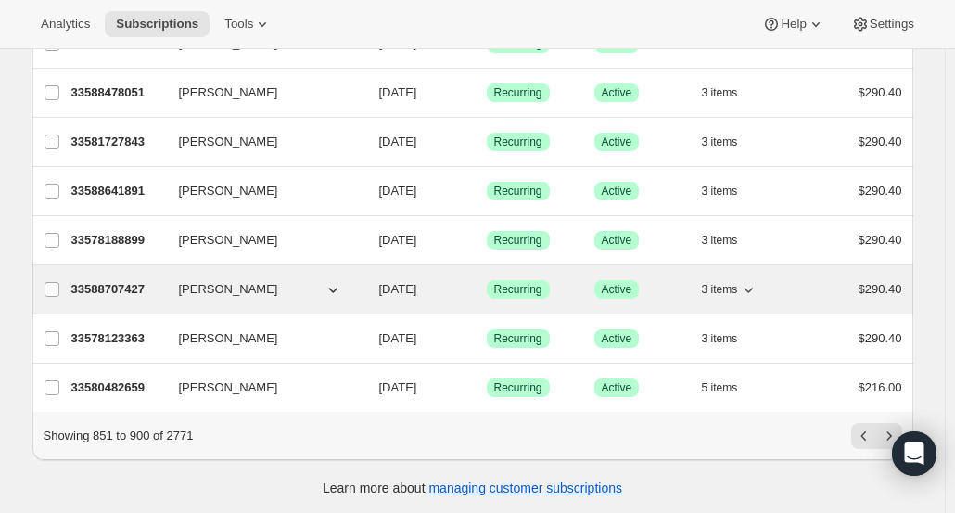
click at [97, 280] on p "33588707427" at bounding box center [117, 289] width 93 height 19
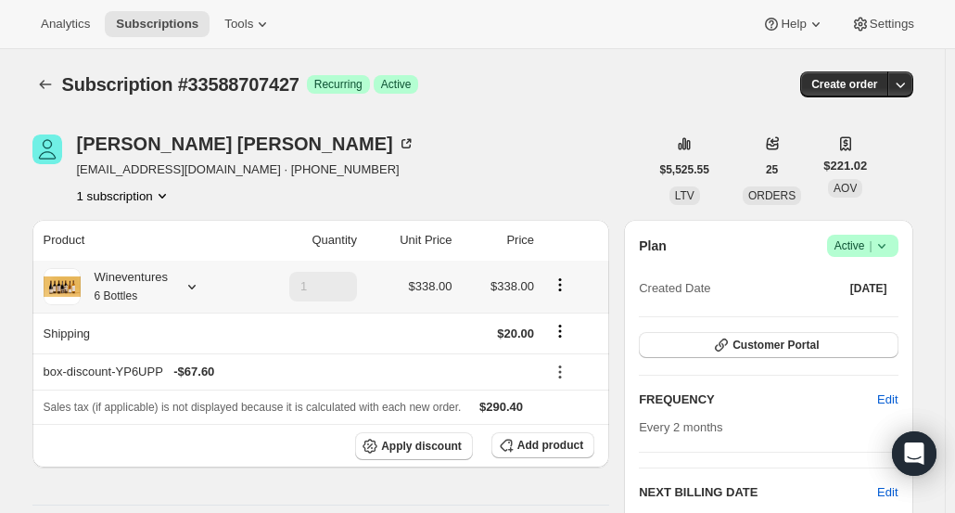
click at [196, 288] on icon at bounding box center [191, 287] width 7 height 5
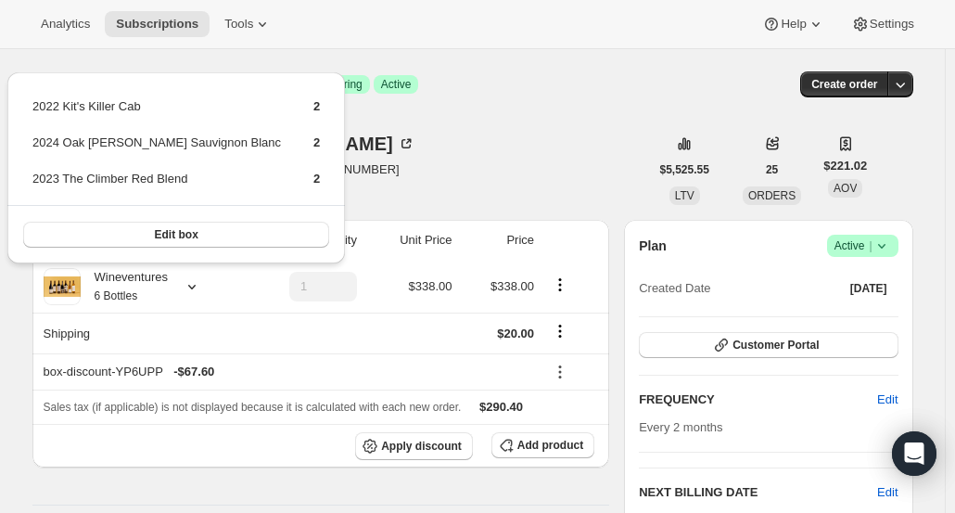
click at [446, 164] on div "[PERSON_NAME] [EMAIL_ADDRESS][DOMAIN_NAME] · [PHONE_NUMBER] 1 subscription" at bounding box center [340, 169] width 617 height 70
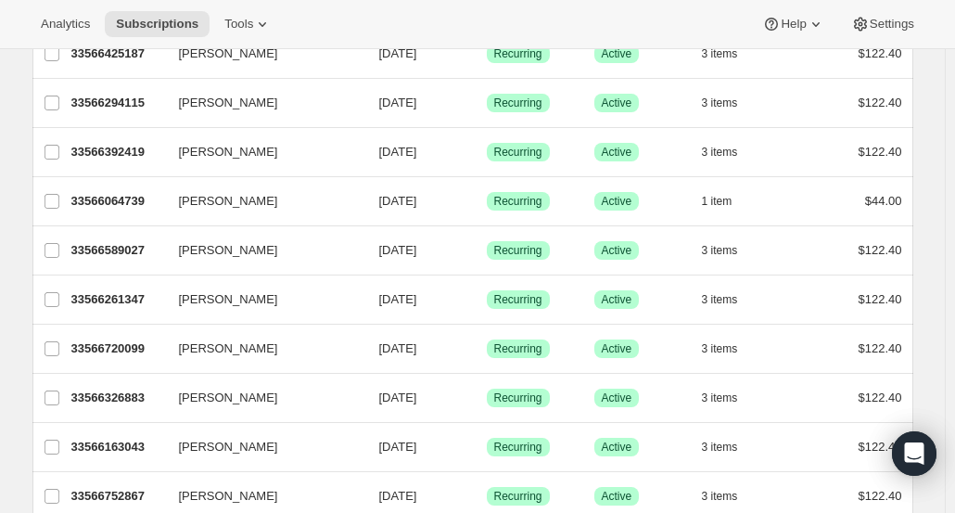
scroll to position [2247, 0]
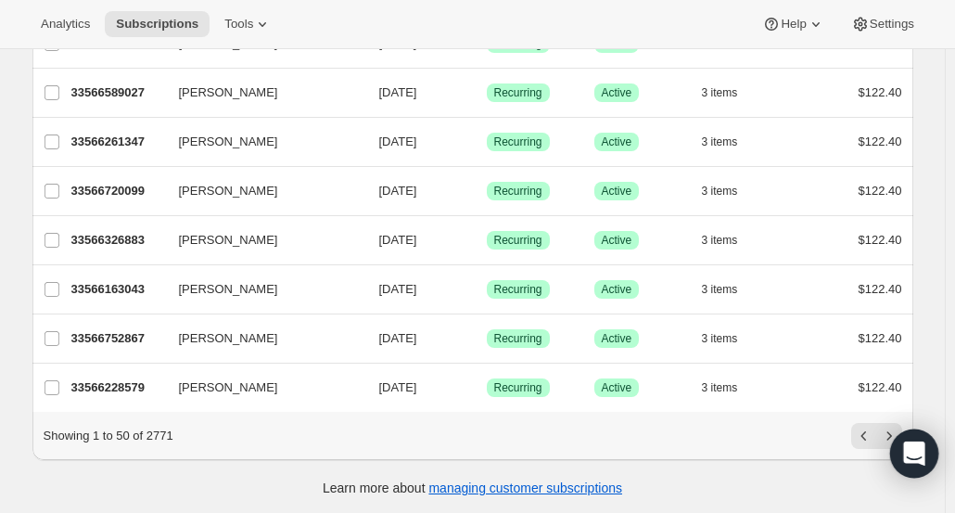
click at [894, 427] on icon "Next" at bounding box center [889, 435] width 19 height 19
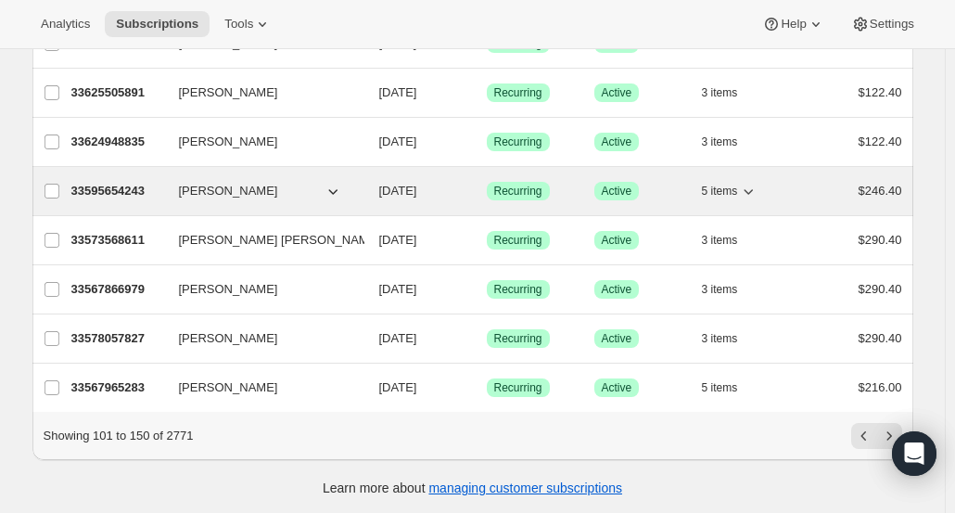
click at [653, 183] on p "Success Active" at bounding box center [640, 191] width 93 height 19
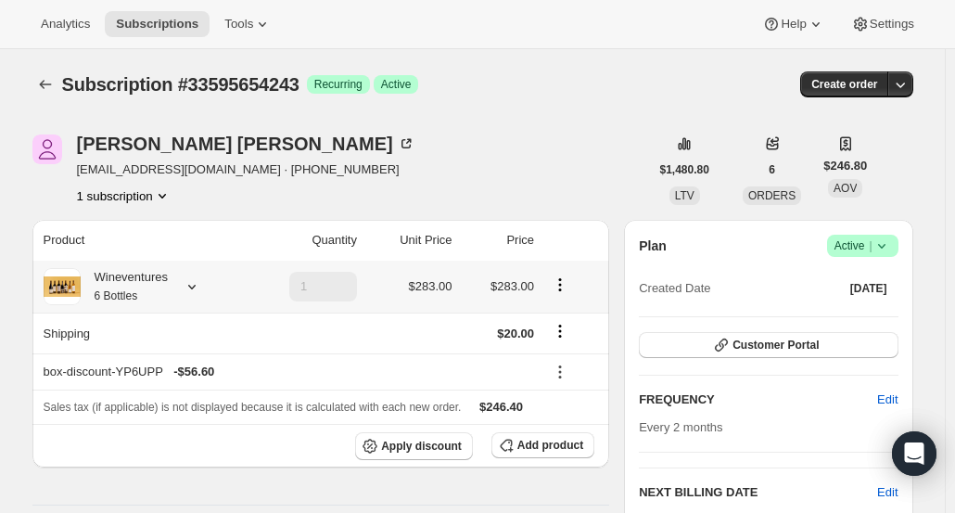
click at [180, 286] on div at bounding box center [188, 286] width 26 height 19
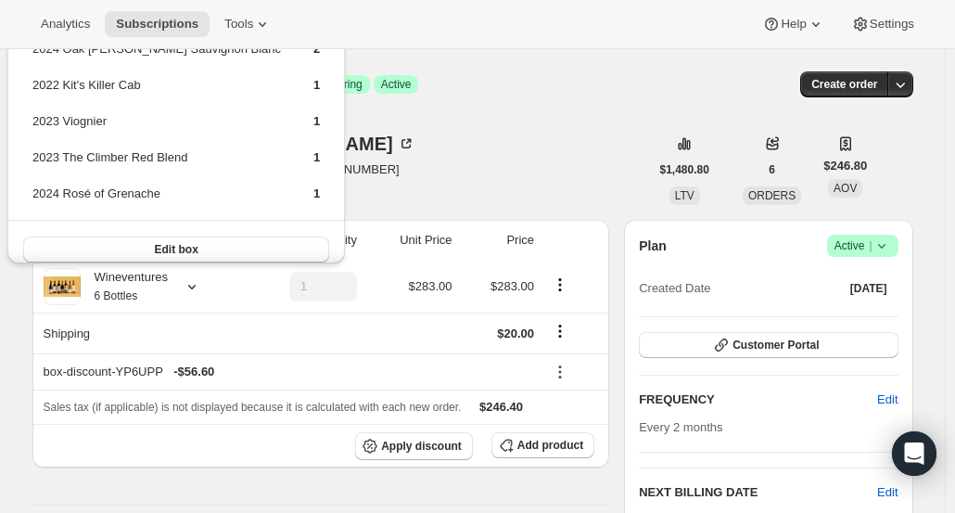
click at [494, 135] on div "[PERSON_NAME] [EMAIL_ADDRESS][DOMAIN_NAME] · [PHONE_NUMBER] 1 subscription" at bounding box center [340, 169] width 617 height 70
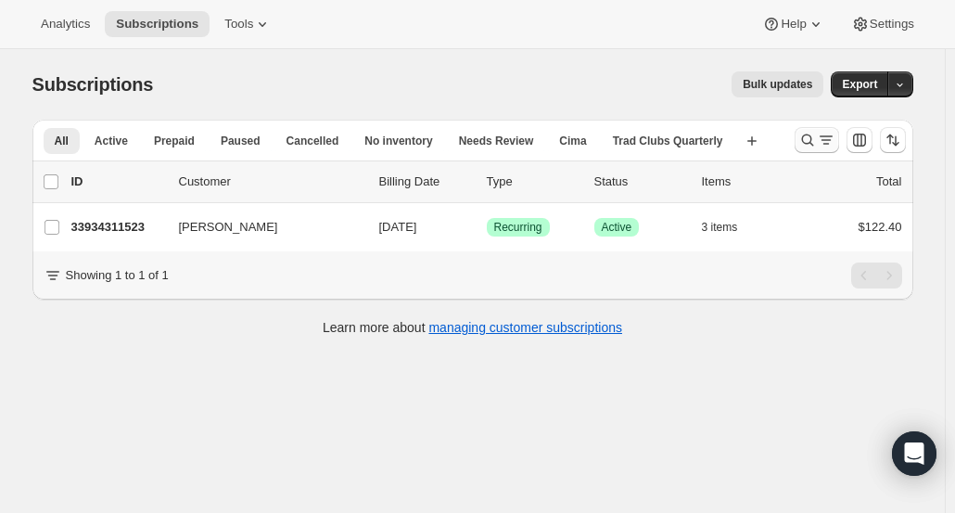
click at [817, 136] on icon "Search and filter results" at bounding box center [807, 140] width 19 height 19
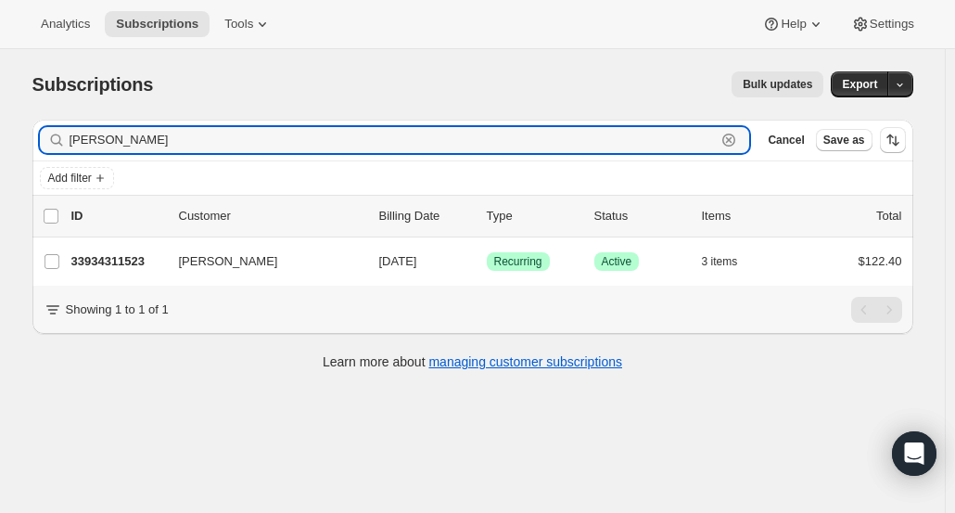
click at [738, 140] on icon "button" at bounding box center [728, 140] width 19 height 19
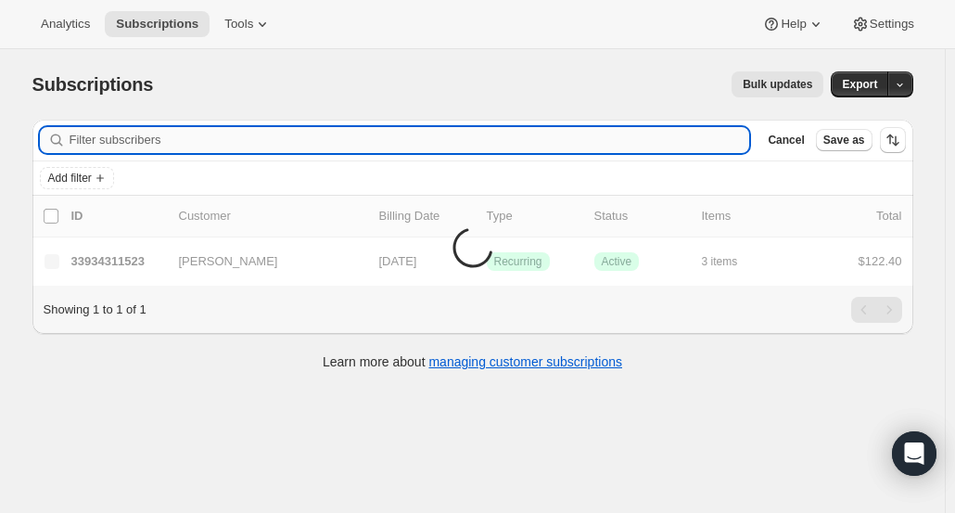
paste input "mastdw@gmail.com"
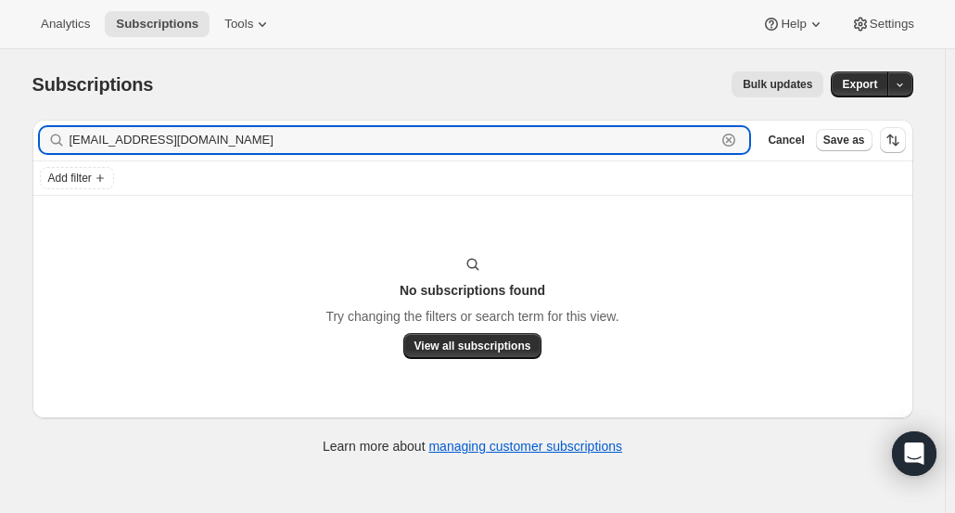
type input "mastdw@gmail.com"
